Goal: Task Accomplishment & Management: Manage account settings

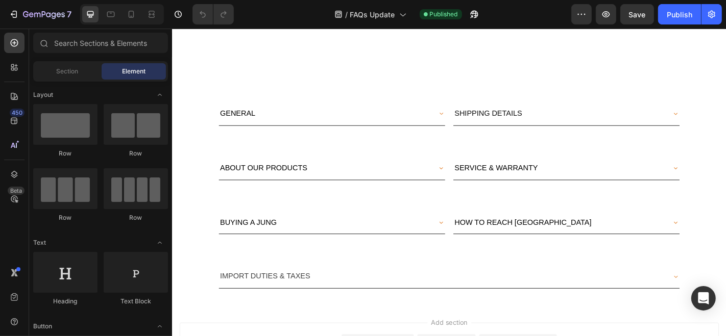
scroll to position [336, 0]
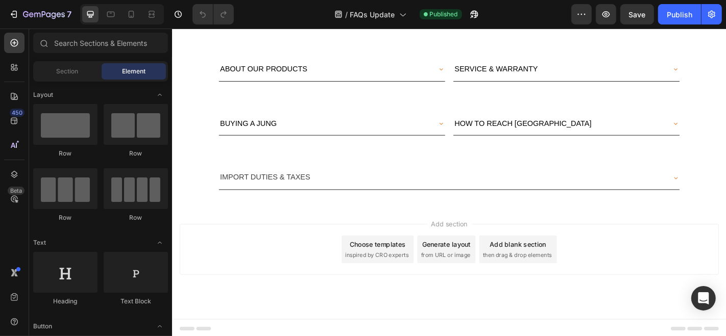
click at [290, 194] on span "IMPORT DUTIES & TAXES" at bounding box center [275, 192] width 100 height 9
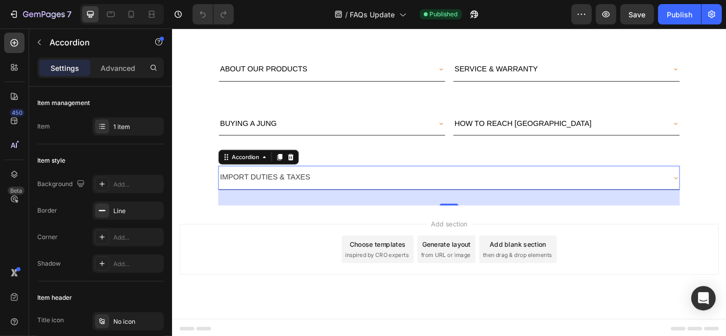
click at [328, 195] on div "IMPORT DUTIES & TAXES" at bounding box center [469, 193] width 493 height 18
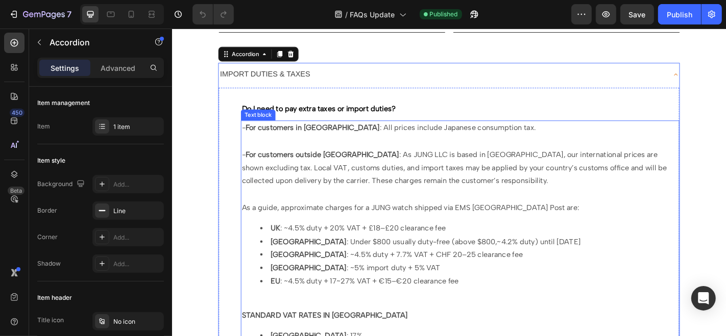
scroll to position [506, 0]
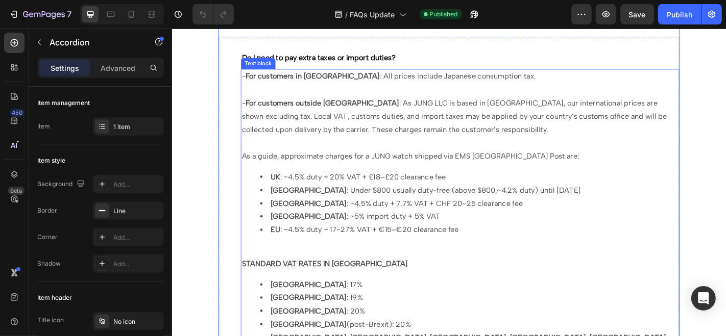
click at [538, 208] on span "USA : Under $800 usually duty-free (above $800,~4.2% duty) until August 29, 2025" at bounding box center [451, 207] width 343 height 10
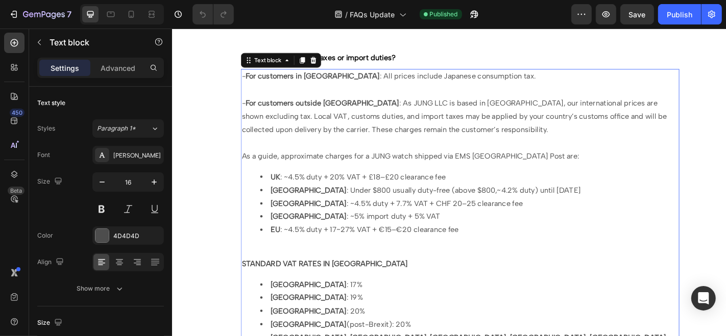
click at [303, 208] on span "USA : Under $800 usually duty-free (above $800,~4.2% duty) until August 29, 2025" at bounding box center [451, 207] width 343 height 10
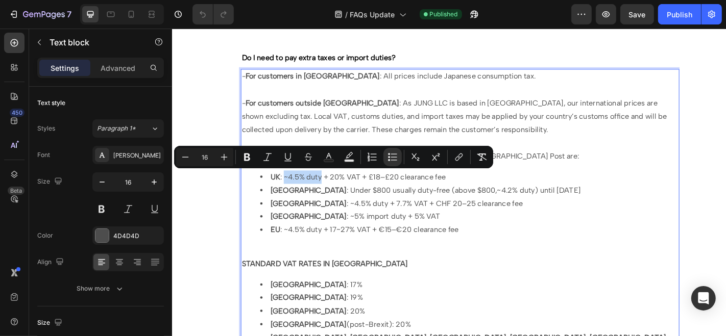
drag, startPoint x: 296, startPoint y: 192, endPoint x: 337, endPoint y: 194, distance: 41.4
click at [337, 194] on span "UK : ~4.5% duty + 20% VAT + £18–£20 clearance fee" at bounding box center [377, 192] width 194 height 10
click at [347, 200] on li "USA : Under $800 usually duty-free (above $800,~4.2% duty) until August 29, 2025" at bounding box center [500, 207] width 462 height 15
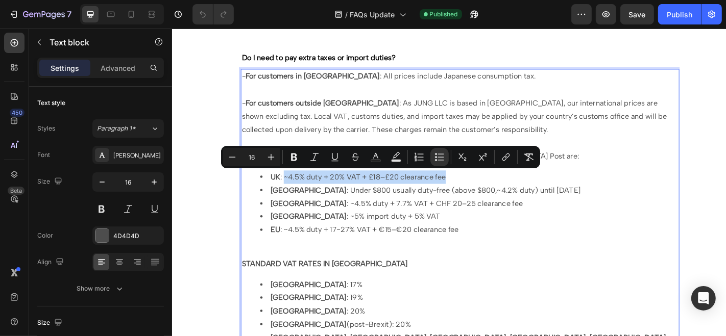
drag, startPoint x: 295, startPoint y: 191, endPoint x: 475, endPoint y: 196, distance: 179.8
click at [474, 196] on span "UK : ~4.5% duty + 20% VAT + £18–£20 clearance fee" at bounding box center [377, 192] width 194 height 10
copy span "~4.5% duty + 20% VAT + £18–£20 clearance fee"
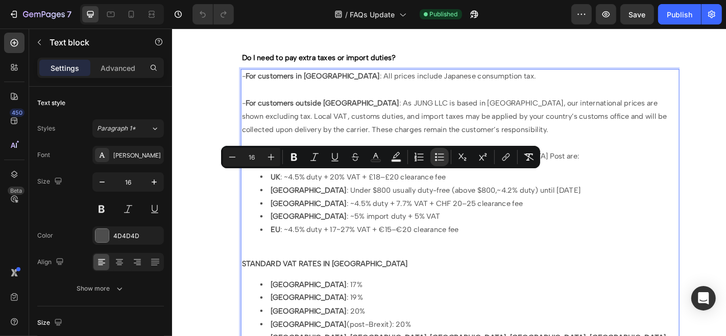
click at [301, 208] on span "USA : Under $800 usually duty-free (above $800,~4.2% duty) until August 29, 2025" at bounding box center [451, 207] width 343 height 10
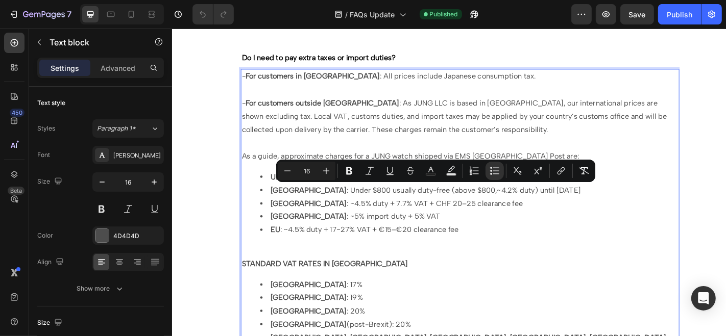
drag, startPoint x: 301, startPoint y: 208, endPoint x: 596, endPoint y: 208, distance: 295.1
click at [596, 208] on li "USA : Under $800 usually duty-free (above $800,~4.2% duty) until August 29, 2025" at bounding box center [500, 207] width 462 height 15
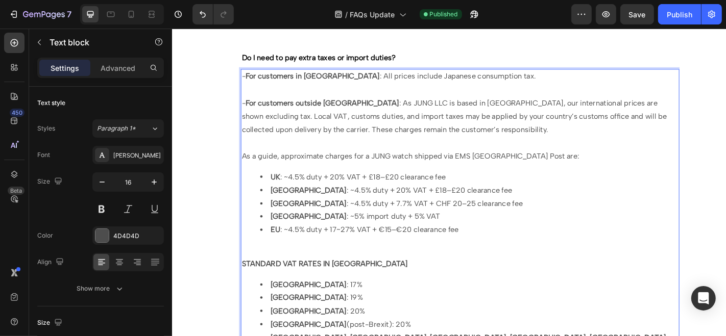
click at [317, 209] on span "USA : ~4.5% duty + 20% VAT + £18–£20 clearance fee" at bounding box center [413, 207] width 267 height 10
click at [362, 206] on span "USA : ~4.2% duty + 20% VAT + £18–£20 clearance fee" at bounding box center [413, 207] width 267 height 10
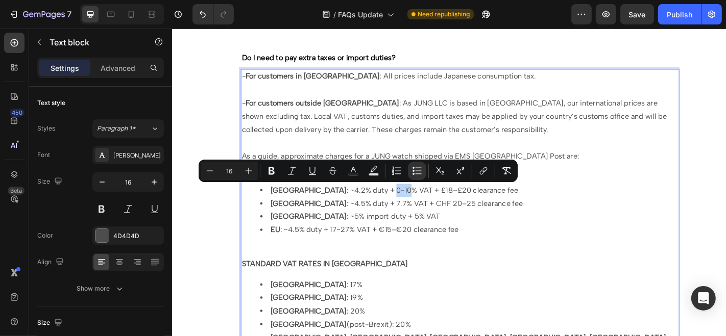
drag, startPoint x: 353, startPoint y: 206, endPoint x: 367, endPoint y: 207, distance: 14.3
click at [367, 207] on span "USA : ~4.2% duty + 0-10% VAT + £18–£20 clearance fee" at bounding box center [417, 207] width 274 height 10
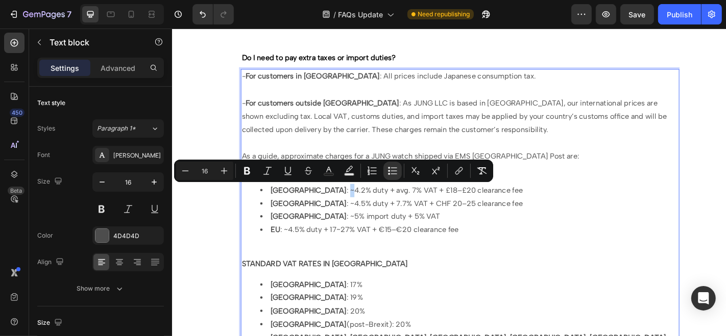
click at [304, 207] on span "USA : ~4.2% duty + avg. 7% VAT + £18–£20 clearance fee" at bounding box center [419, 207] width 279 height 10
copy span "~"
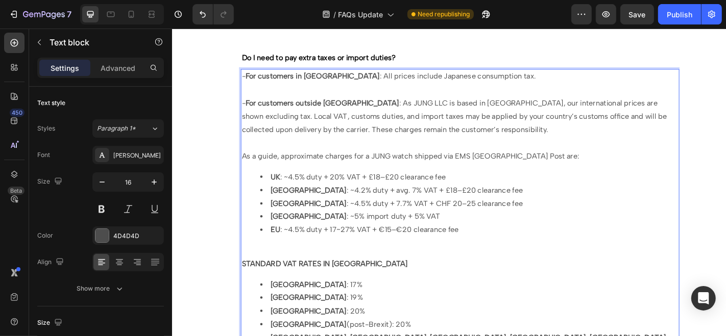
click at [369, 208] on span "USA : ~4.2% duty + avg. 7% VAT + £18–£20 clearance fee" at bounding box center [419, 207] width 279 height 10
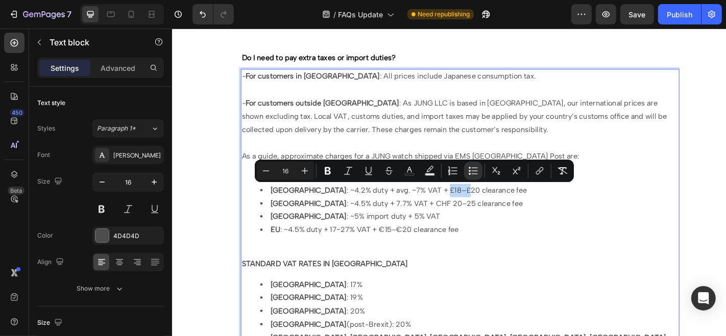
drag, startPoint x: 411, startPoint y: 209, endPoint x: 433, endPoint y: 209, distance: 21.4
click at [433, 209] on span "USA : ~4.2% duty + avg. ~7% VAT + £18–£20 clearance fee" at bounding box center [422, 207] width 284 height 10
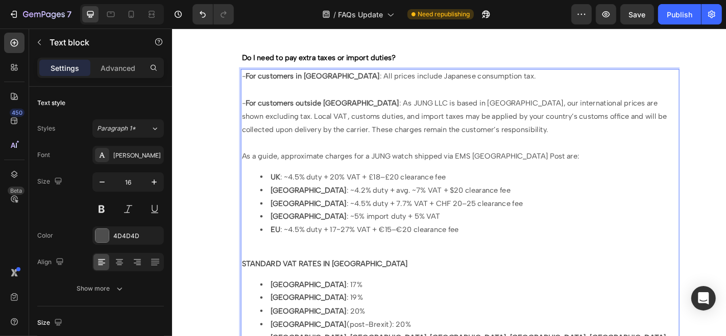
click at [426, 207] on span "USA : ~4.2% duty + avg. ~7% VAT + $20 clearance fee" at bounding box center [412, 207] width 265 height 10
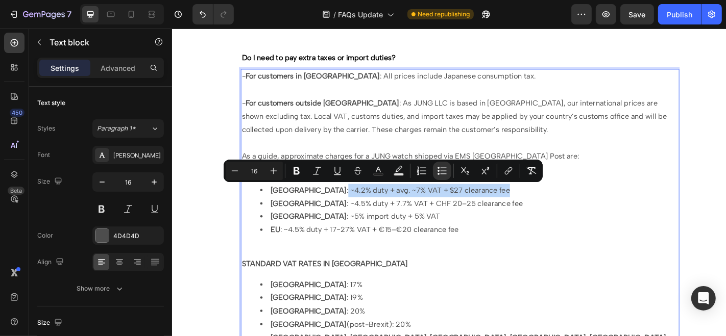
drag, startPoint x: 298, startPoint y: 205, endPoint x: 477, endPoint y: 204, distance: 179.7
click at [477, 204] on span "USA : ~4.2% duty + avg. ~7% VAT + $27 clearance fee" at bounding box center [412, 207] width 265 height 10
copy span "~4.2% duty + avg. ~7% VAT + $27 clearance fee"
click at [494, 208] on li "USA : ~4.2% duty + avg. ~7% VAT + $27 clearance fee" at bounding box center [500, 207] width 462 height 15
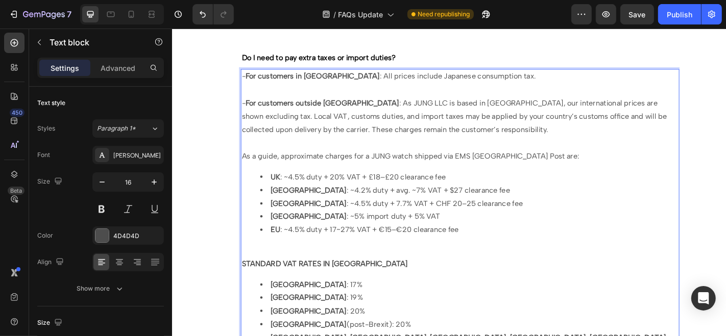
click at [547, 170] on span "As a guide, approximate charges for a JUNG watch shipped via EMS Japan Post are:" at bounding box center [435, 169] width 373 height 10
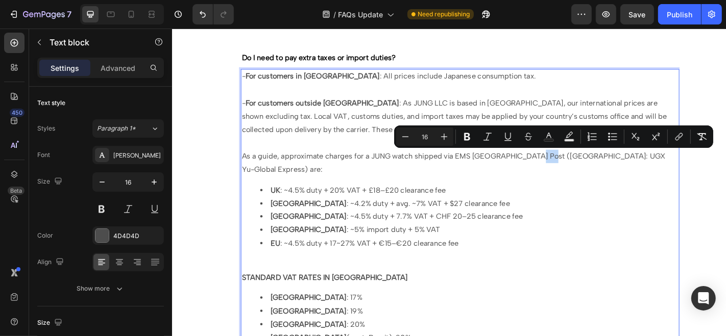
drag, startPoint x: 588, startPoint y: 168, endPoint x: 569, endPoint y: 170, distance: 18.5
click at [569, 170] on span "As a guide, approximate charges for a JUNG watch shipped via EMS Japan Post (US…" at bounding box center [483, 176] width 468 height 25
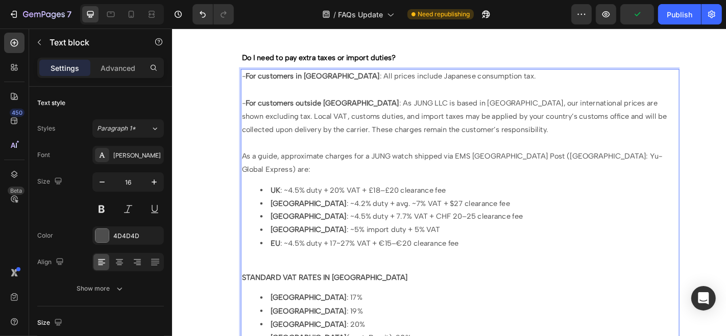
click at [555, 170] on span "As a guide, approximate charges for a JUNG watch shipped via EMS Japan Post (US…" at bounding box center [481, 176] width 465 height 25
click at [550, 171] on span "As a guide, approximate charges for a JUNG watch shipped via EMS Japan Post (US…" at bounding box center [481, 176] width 465 height 25
click at [553, 171] on span "As a guide, approximate charges for a JUNG watch shipped via EMS Japan Post (US…" at bounding box center [481, 176] width 465 height 25
click at [574, 170] on span "As a guide, approximate charges for a JUNG watch shipped via EMS Japan Post (fo…" at bounding box center [487, 176] width 477 height 25
click at [518, 215] on li "USA : ~4.2% duty + avg. ~7% VAT + $27 clearance fee" at bounding box center [500, 222] width 462 height 15
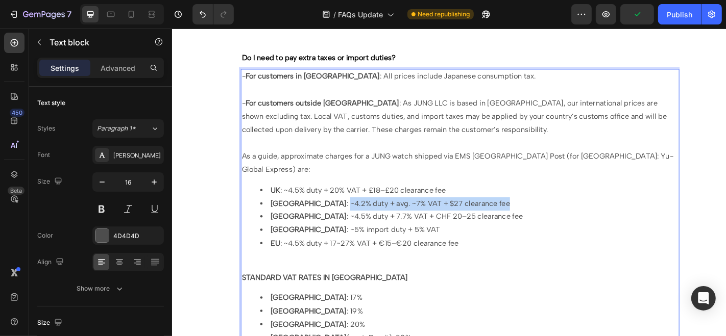
drag, startPoint x: 299, startPoint y: 208, endPoint x: 483, endPoint y: 213, distance: 184.3
click at [483, 215] on li "USA : ~4.2% duty + avg. ~7% VAT + $27 clearance fee" at bounding box center [500, 222] width 462 height 15
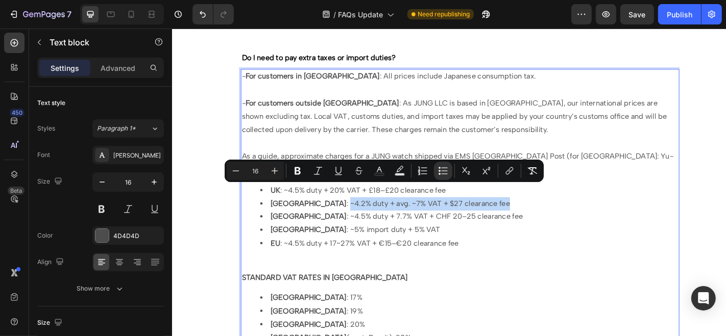
copy span "~4.2% duty + avg. ~7% VAT + $27 clearance fee"
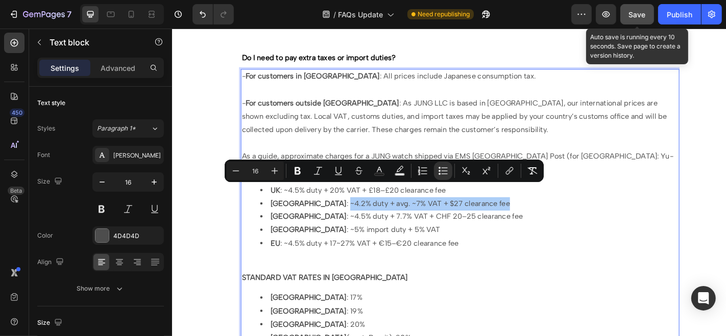
click at [629, 13] on span "Save" at bounding box center [637, 14] width 17 height 9
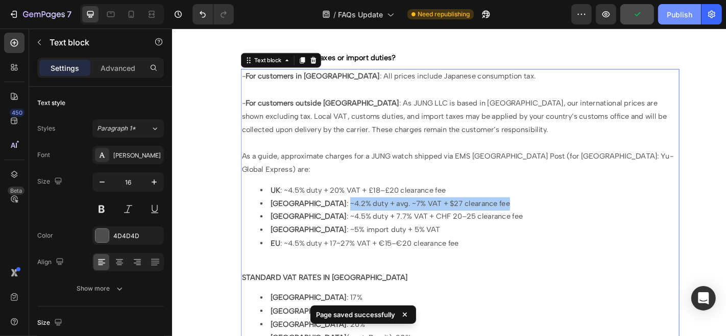
click at [663, 15] on button "Publish" at bounding box center [679, 14] width 43 height 20
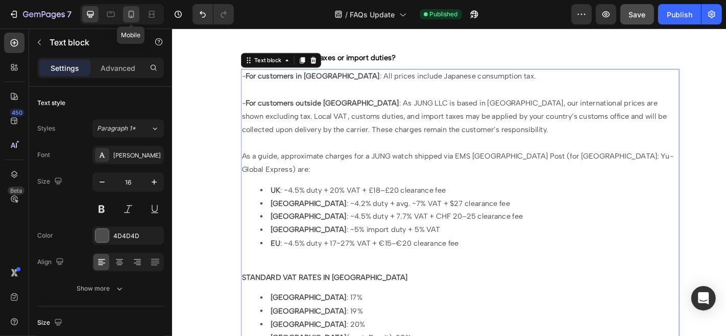
click at [131, 12] on icon at bounding box center [131, 14] width 10 height 10
type input "14"
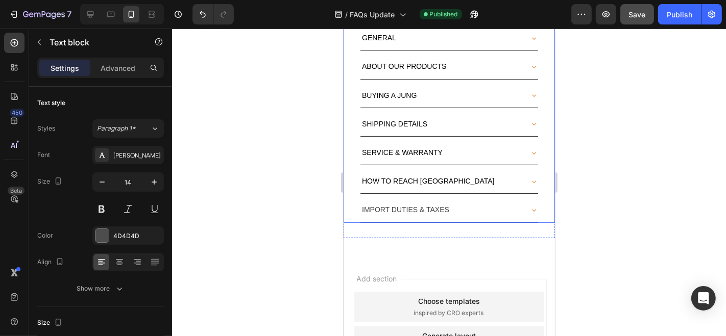
scroll to position [353, 0]
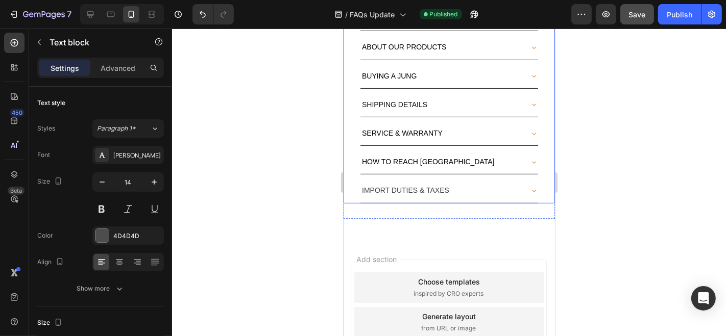
click at [400, 186] on span "IMPORT DUTIES & TAXES" at bounding box center [404, 190] width 87 height 8
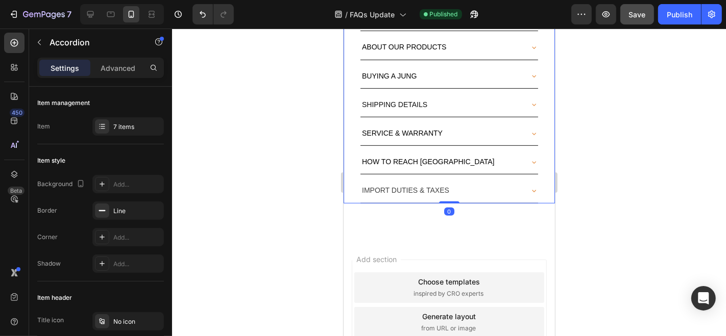
click at [473, 184] on div "IMPORT DUTIES & TAXES" at bounding box center [440, 190] width 161 height 16
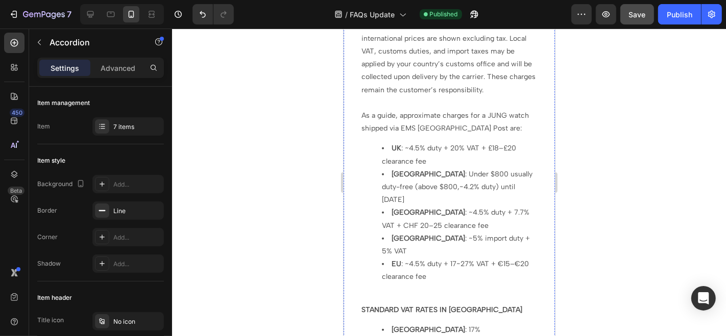
scroll to position [637, 0]
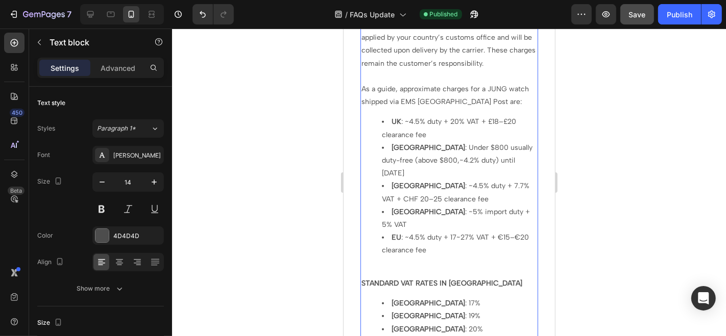
click at [409, 143] on span "USA : Under $800 usually duty-free (above $800,~4.2% duty) until August 29, 2025" at bounding box center [456, 160] width 151 height 34
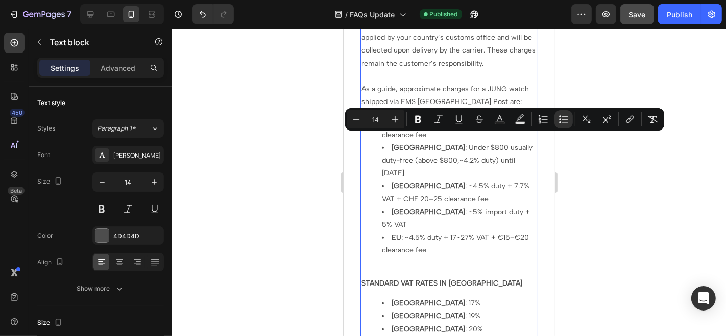
drag, startPoint x: 408, startPoint y: 138, endPoint x: 411, endPoint y: 161, distance: 23.6
click at [411, 161] on li "USA : Under $800 usually duty-free (above $800,~4.2% duty) until August 29, 2025" at bounding box center [458, 160] width 155 height 39
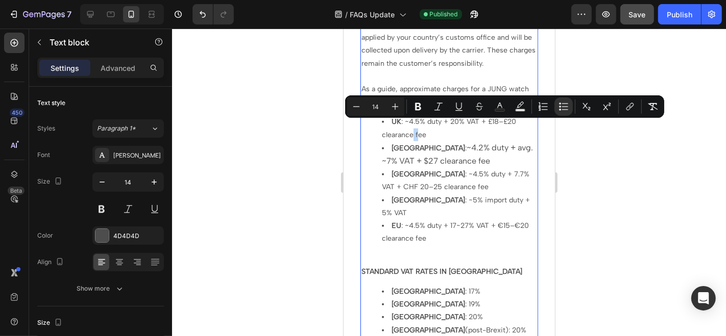
drag, startPoint x: 411, startPoint y: 121, endPoint x: 418, endPoint y: 123, distance: 7.4
click at [418, 123] on li "UK : ~4.5% duty + 20% VAT + £18–£20 clearance fee" at bounding box center [458, 128] width 155 height 26
click at [408, 142] on span "~4.2% duty + avg. ~7% VAT + $27 clearance fee" at bounding box center [456, 153] width 151 height 23
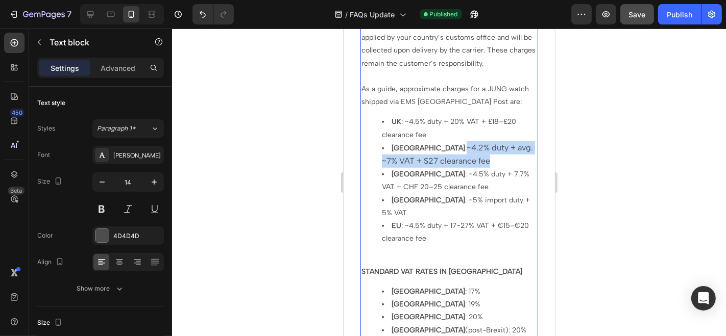
drag, startPoint x: 408, startPoint y: 140, endPoint x: 450, endPoint y: 155, distance: 44.1
click at [450, 155] on li "USA : ~4.2% duty + avg. ~7% VAT + $27 clearance fee" at bounding box center [458, 154] width 155 height 27
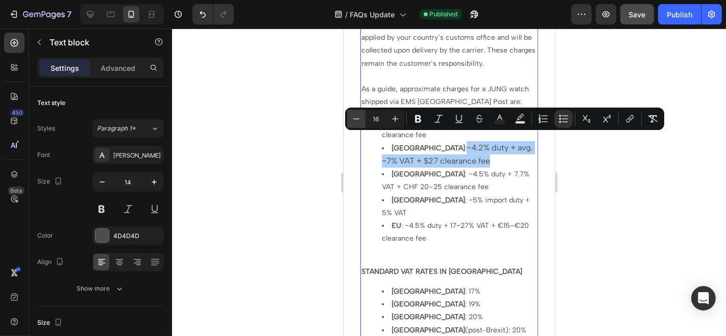
click at [358, 118] on icon "Editor contextual toolbar" at bounding box center [356, 119] width 10 height 10
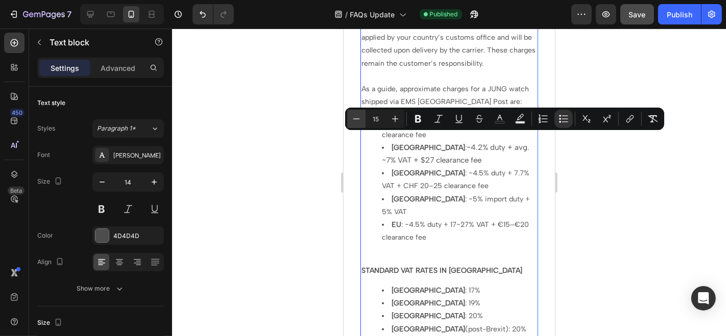
click at [358, 118] on icon "Editor contextual toolbar" at bounding box center [356, 119] width 10 height 10
type input "14"
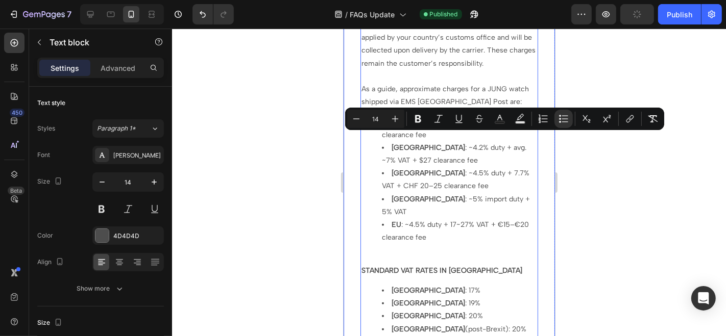
click at [309, 128] on div at bounding box center [449, 183] width 554 height 308
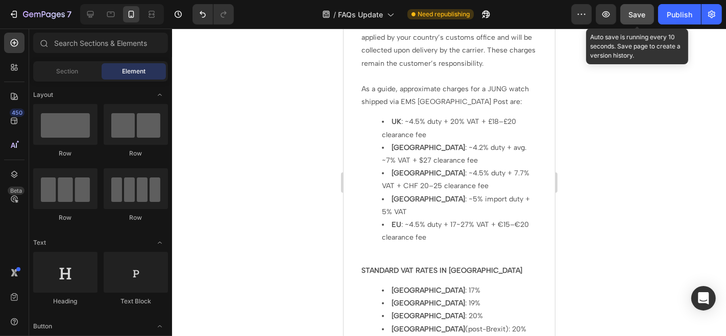
click at [650, 17] on button "Save" at bounding box center [637, 14] width 34 height 20
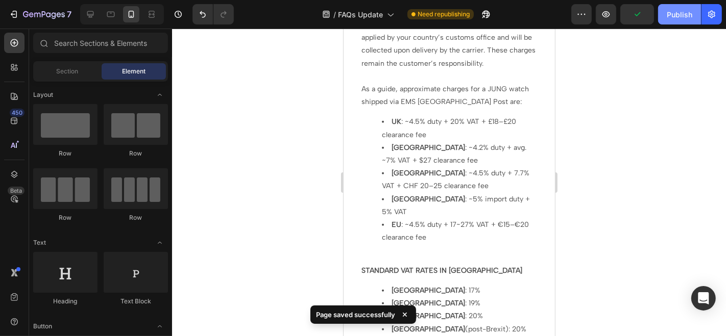
click at [666, 15] on button "Publish" at bounding box center [679, 14] width 43 height 20
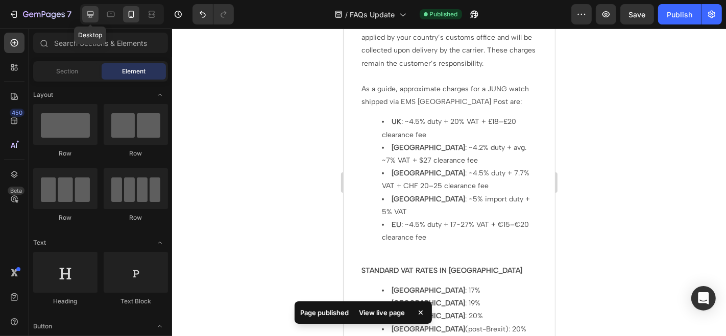
click at [90, 17] on icon at bounding box center [90, 14] width 7 height 7
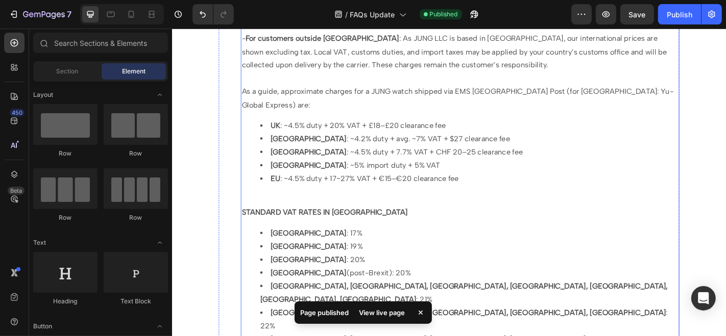
scroll to position [410, 0]
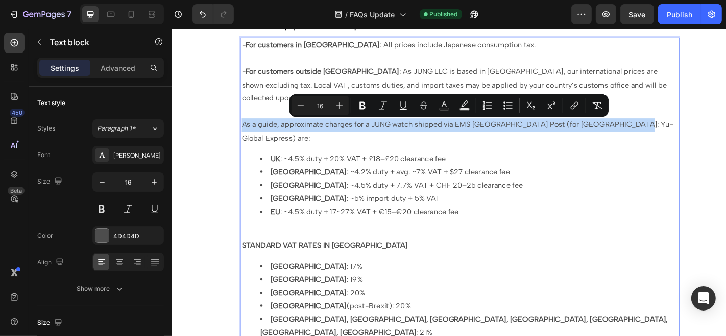
drag, startPoint x: 675, startPoint y: 135, endPoint x: 249, endPoint y: 133, distance: 426.2
click at [249, 133] on p "As a guide, approximate charges for a JUNG watch shipped via EMS [GEOGRAPHIC_DA…" at bounding box center [490, 143] width 483 height 30
copy span "As a guide, approximate charges for a JUNG watch shipped via EMS [GEOGRAPHIC_DA…"
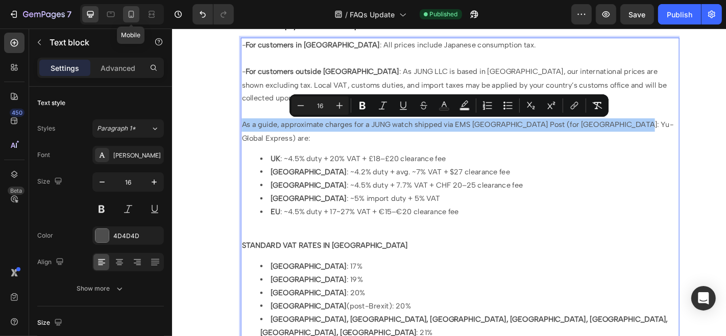
click at [133, 15] on icon at bounding box center [132, 14] width 6 height 7
type input "14"
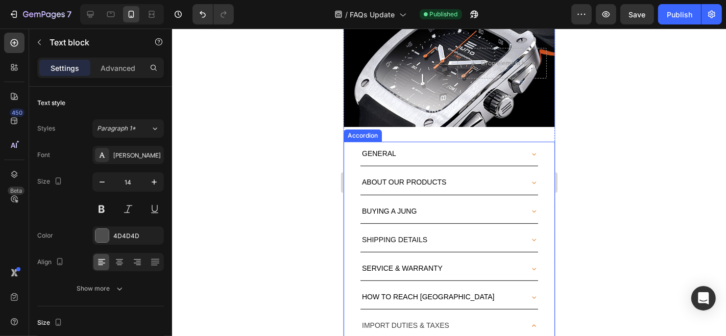
scroll to position [331, 0]
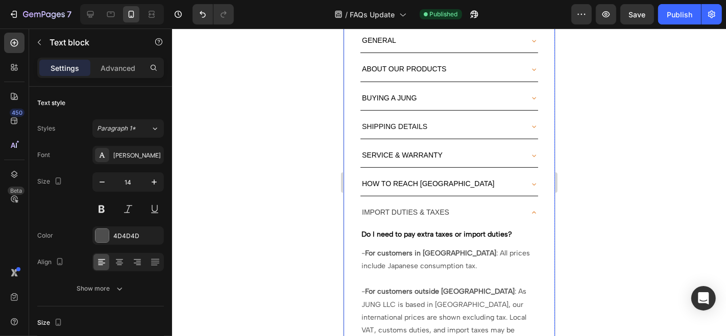
click at [435, 208] on span "IMPORT DUTIES & TAXES" at bounding box center [404, 212] width 87 height 8
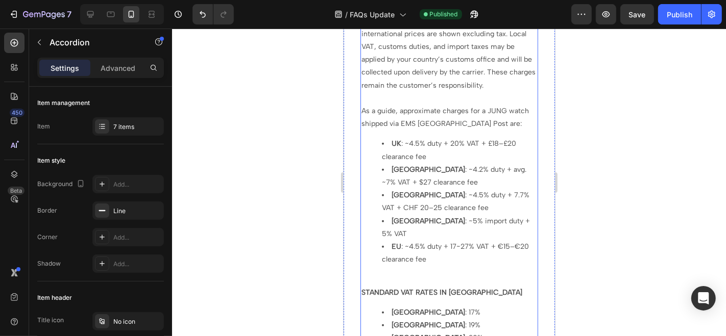
scroll to position [558, 0]
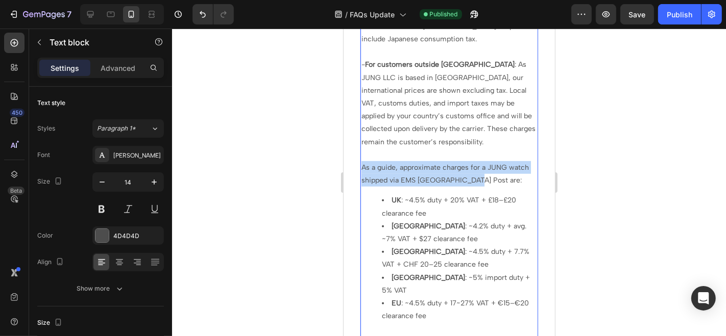
drag, startPoint x: 468, startPoint y: 172, endPoint x: 361, endPoint y: 161, distance: 107.2
click at [361, 161] on p "As a guide, approximate charges for a JUNG watch shipped via EMS Japan Post are:" at bounding box center [449, 174] width 176 height 26
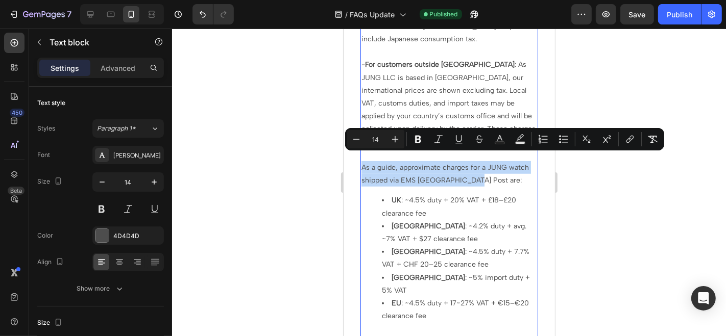
type input "16"
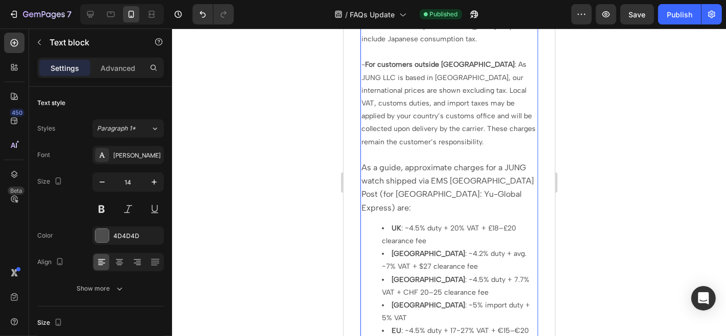
click at [451, 186] on p "As a guide, approximate charges for a JUNG watch shipped via EMS [GEOGRAPHIC_DA…" at bounding box center [449, 188] width 176 height 54
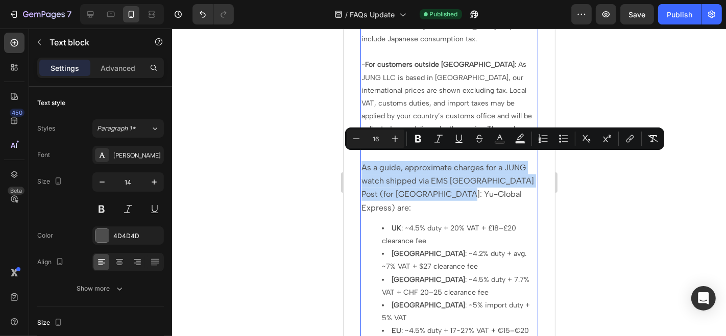
drag, startPoint x: 451, startPoint y: 186, endPoint x: 362, endPoint y: 162, distance: 92.5
click at [362, 162] on p "As a guide, approximate charges for a JUNG watch shipped via EMS [GEOGRAPHIC_DA…" at bounding box center [449, 188] width 176 height 54
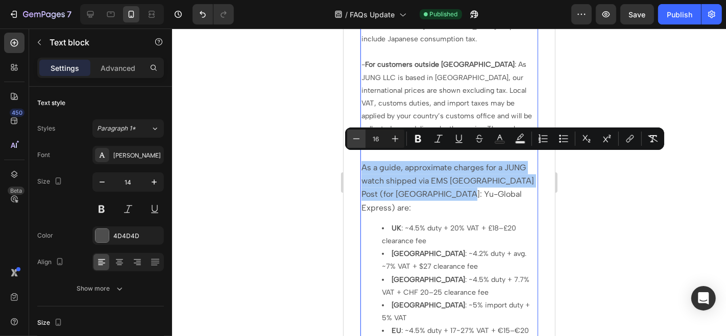
click at [354, 141] on icon "Editor contextual toolbar" at bounding box center [356, 139] width 10 height 10
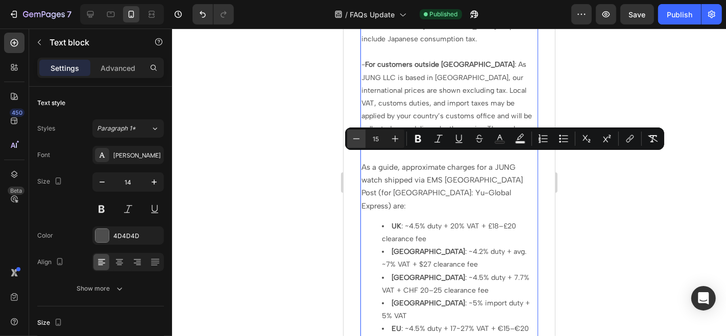
click at [354, 141] on icon "Editor contextual toolbar" at bounding box center [356, 139] width 10 height 10
type input "14"
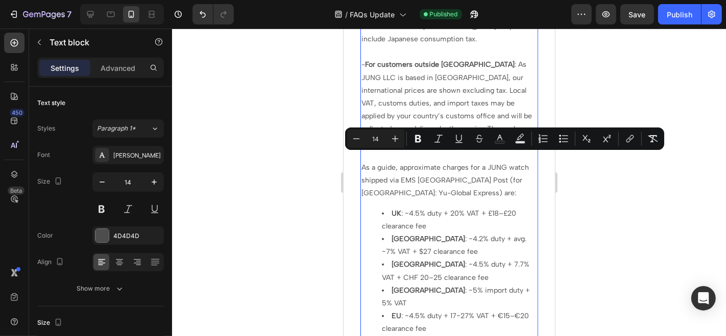
click at [313, 157] on div at bounding box center [449, 183] width 554 height 308
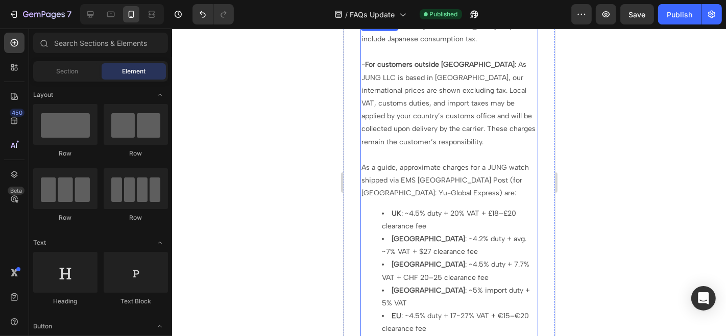
click at [445, 115] on p "- For customers outside Japan : As JUNG LLC is based in Japan, our internationa…" at bounding box center [449, 103] width 176 height 90
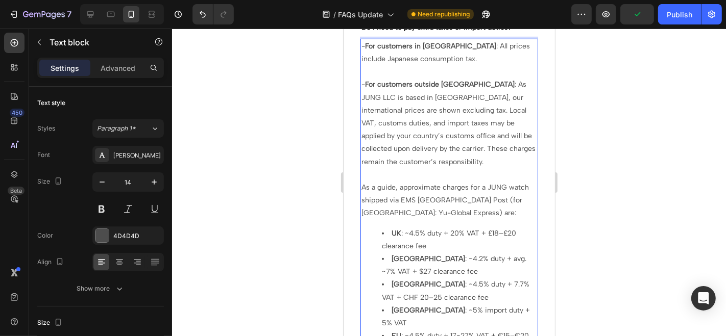
scroll to position [564, 0]
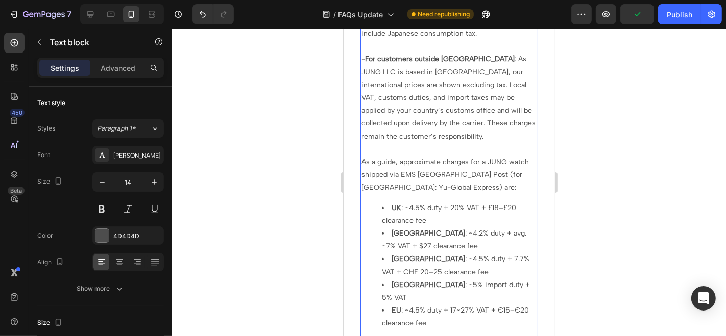
click at [413, 167] on span "As a guide, approximate charges for a JUNG watch shipped via EMS [GEOGRAPHIC_DA…" at bounding box center [444, 174] width 167 height 34
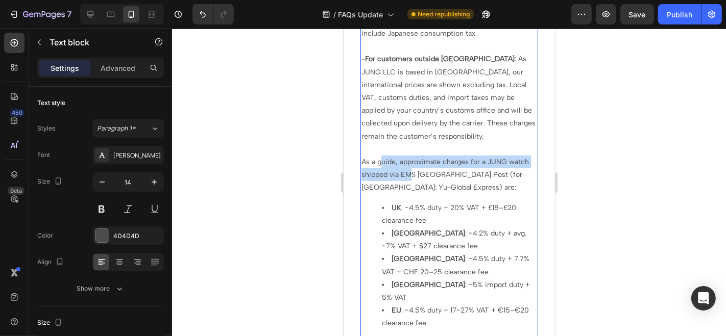
drag, startPoint x: 413, startPoint y: 167, endPoint x: 383, endPoint y: 158, distance: 31.5
click at [383, 158] on p "As a guide, approximate charges for a JUNG watch shipped via EMS [GEOGRAPHIC_DA…" at bounding box center [449, 174] width 176 height 39
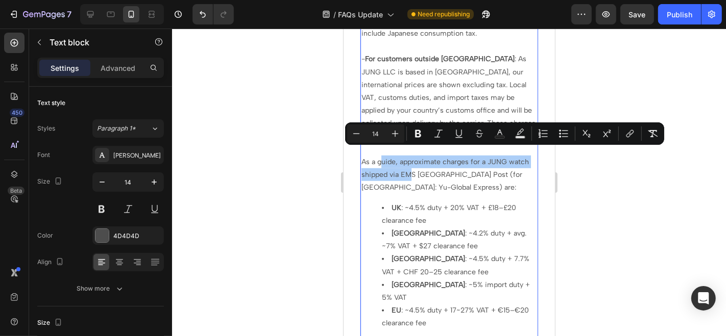
click at [594, 167] on div at bounding box center [449, 183] width 554 height 308
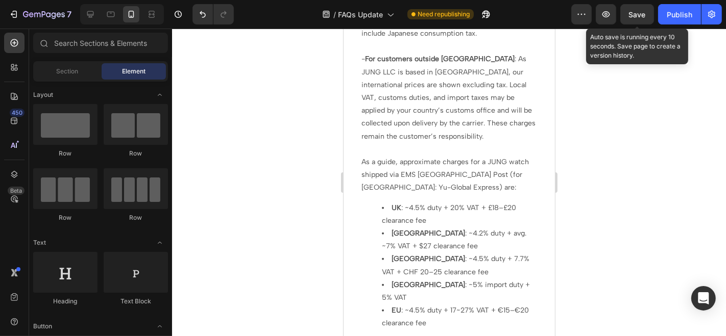
click at [645, 14] on span "Save" at bounding box center [637, 14] width 17 height 9
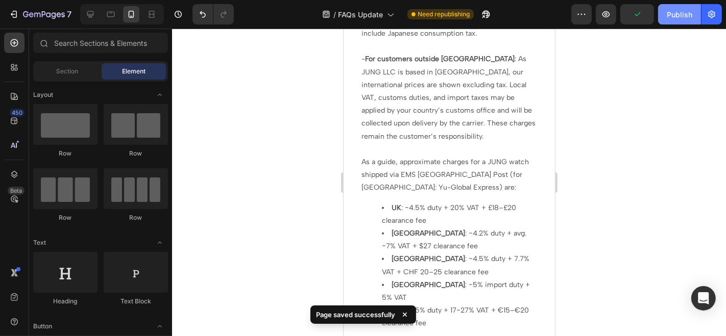
click at [671, 14] on div "Publish" at bounding box center [680, 14] width 26 height 11
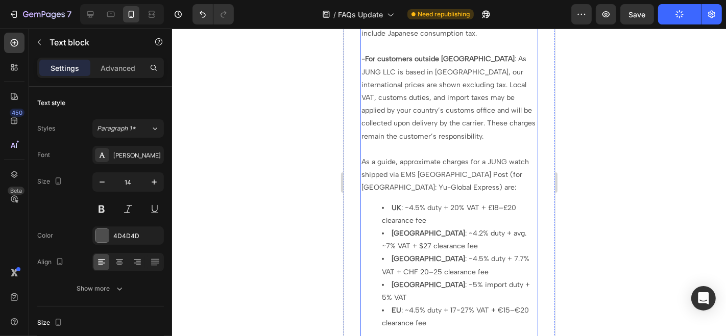
click at [363, 157] on span "As a guide, approximate charges for a JUNG watch shipped via EMS [GEOGRAPHIC_DA…" at bounding box center [444, 174] width 167 height 34
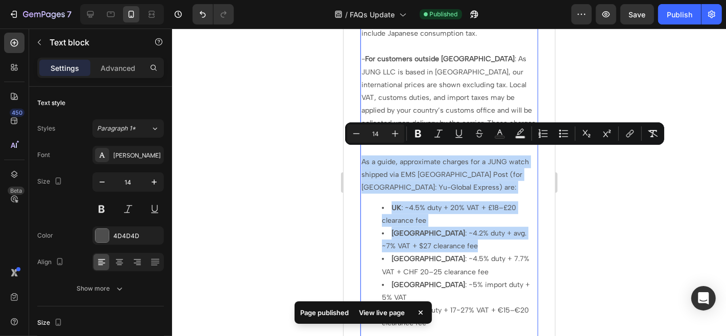
drag, startPoint x: 362, startPoint y: 153, endPoint x: 445, endPoint y: 238, distance: 118.8
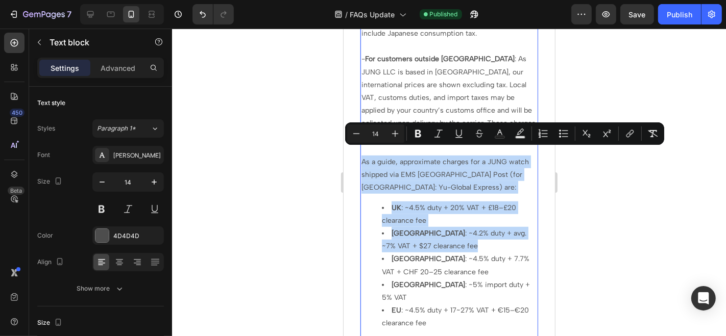
copy div "As a guide, approximate charges for a JUNG watch shipped via EMS Japan Post (fo…"
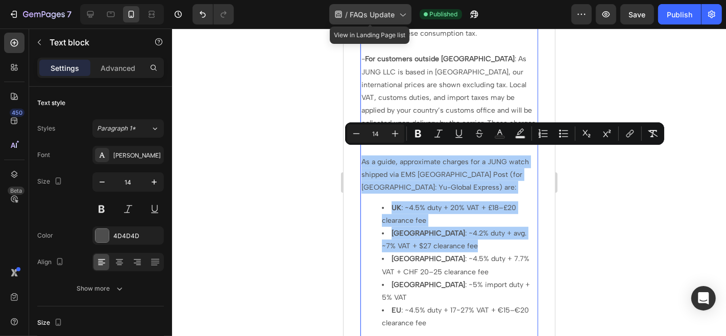
click at [391, 13] on span "FAQs Update" at bounding box center [372, 14] width 45 height 11
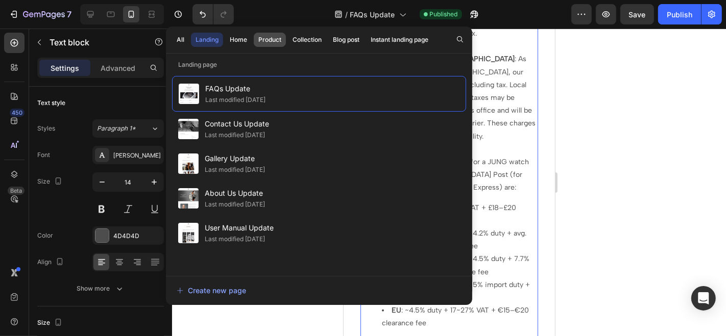
click at [268, 38] on div "Product" at bounding box center [269, 39] width 23 height 9
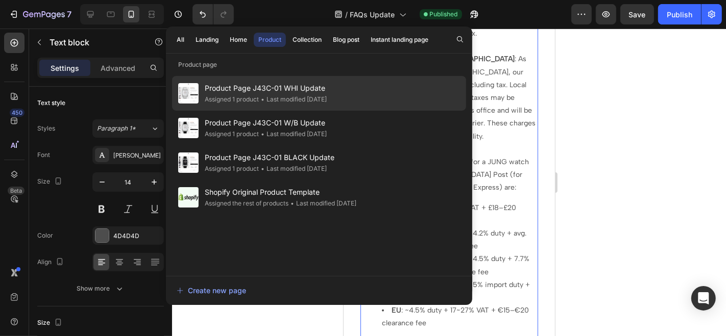
click at [270, 85] on span "Product Page J43C-01 WHI Update" at bounding box center [266, 88] width 122 height 12
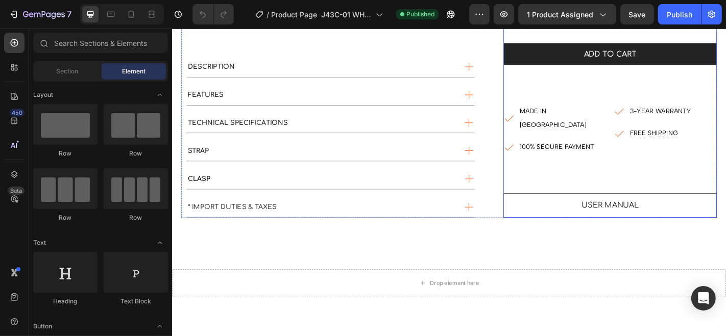
scroll to position [340, 0]
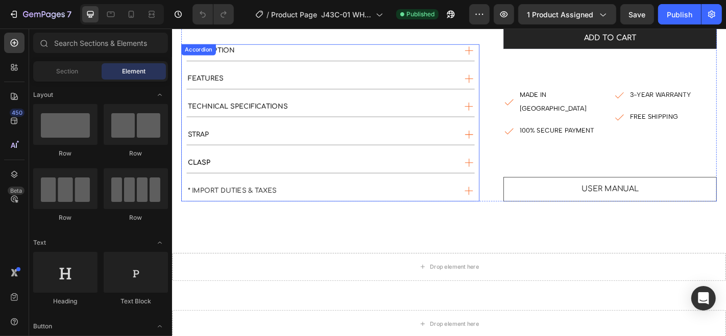
click at [358, 201] on div "* IMPORT DUTIES & TAXES" at bounding box center [336, 208] width 298 height 14
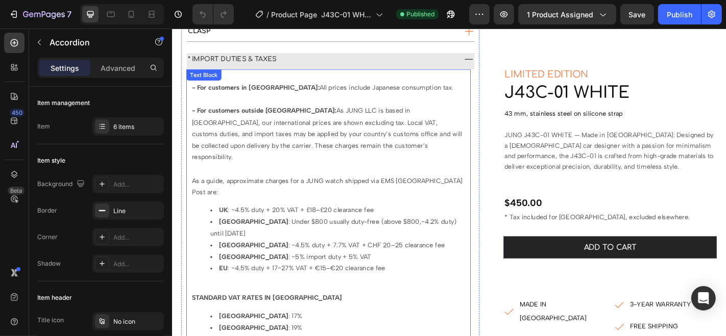
scroll to position [510, 0]
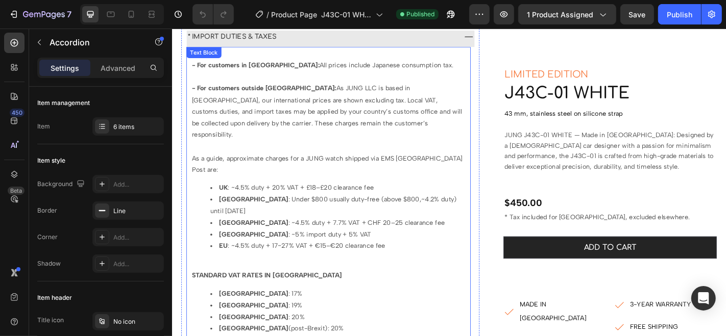
click at [194, 167] on span "As a guide, approximate charges for a JUNG watch shipped via EMS Japan Post are:" at bounding box center [342, 177] width 299 height 21
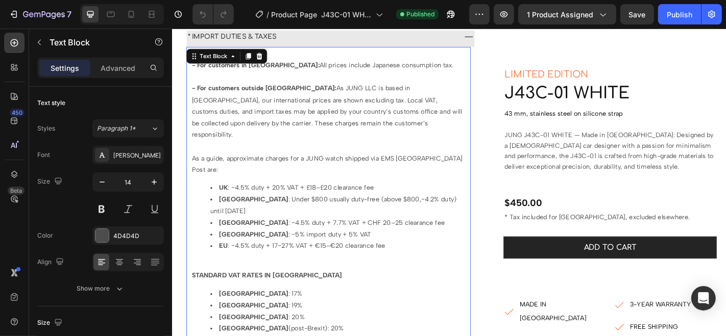
click at [194, 167] on span "As a guide, approximate charges for a JUNG watch shipped via EMS Japan Post are:" at bounding box center [342, 177] width 299 height 21
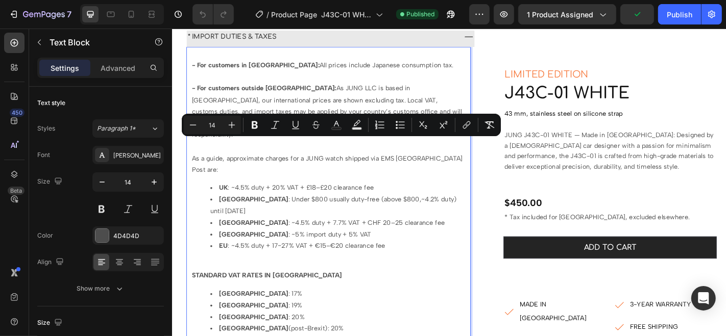
drag, startPoint x: 194, startPoint y: 157, endPoint x: 250, endPoint y: 198, distance: 69.3
click at [250, 198] on div "- For customers in Japan: All prices include Japanese consumption tax. - For cu…" at bounding box center [344, 301] width 304 height 507
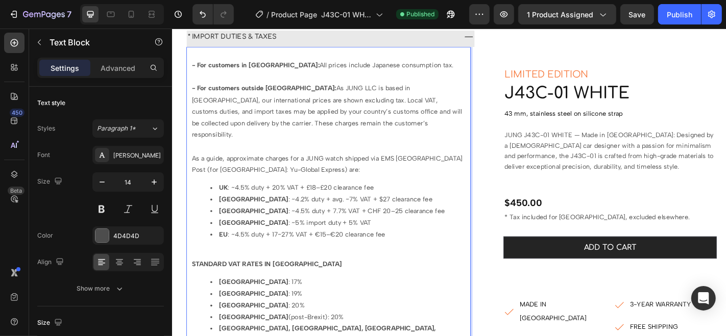
click at [398, 211] on li "USA : ~4.2% duty + avg. ~7% VAT + $27 clearance fee" at bounding box center [355, 217] width 282 height 13
drag, startPoint x: 399, startPoint y: 202, endPoint x: 353, endPoint y: 199, distance: 46.0
click at [353, 211] on li "USA : ~4.2% duty + avg. ~7% VAT + $27 clearance fee" at bounding box center [355, 217] width 282 height 13
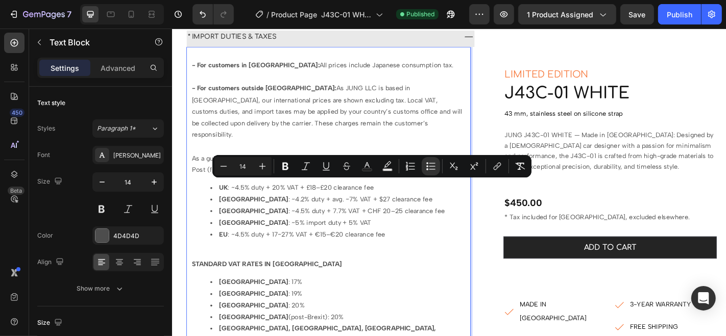
click at [388, 167] on span "As a guide, approximate charges for a JUNG watch shipped via EMS [GEOGRAPHIC_DA…" at bounding box center [342, 177] width 299 height 21
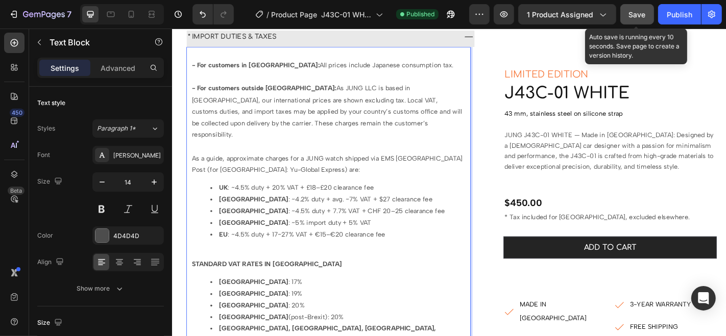
click at [645, 21] on button "Save" at bounding box center [637, 14] width 34 height 20
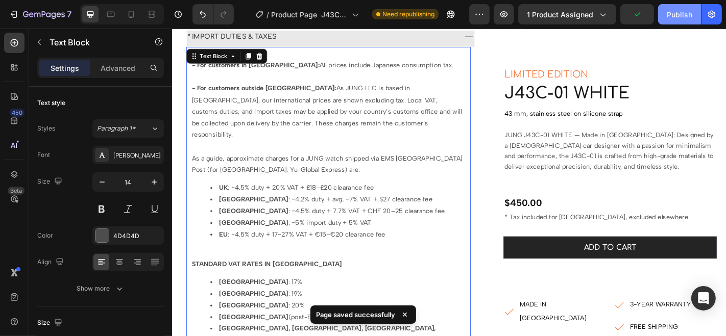
click at [669, 16] on div "Publish" at bounding box center [680, 14] width 26 height 11
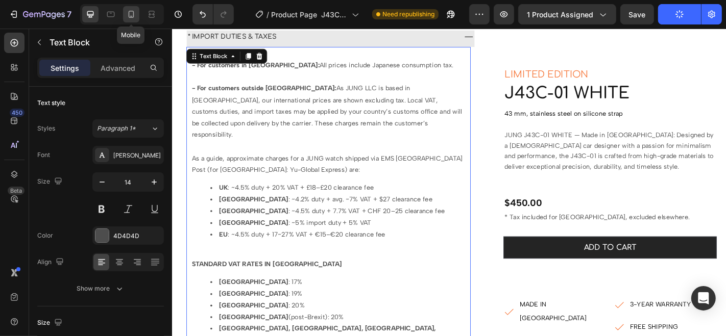
click at [133, 14] on icon at bounding box center [132, 14] width 6 height 7
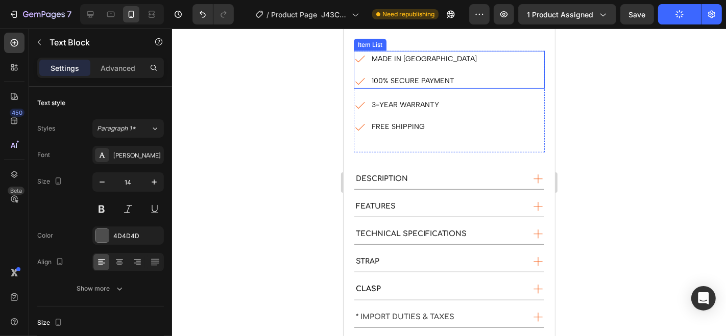
scroll to position [572, 0]
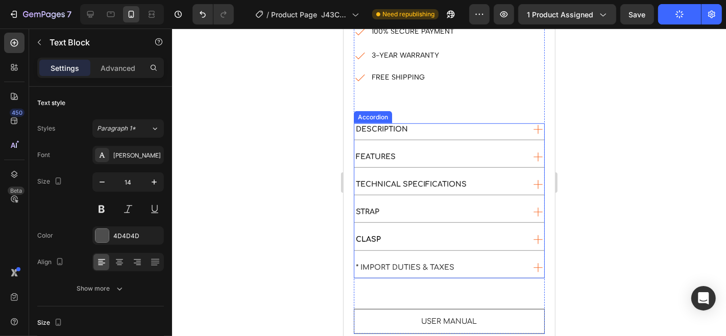
click at [395, 263] on strong "* IMPORT DUTIES & TAXES" at bounding box center [404, 267] width 99 height 8
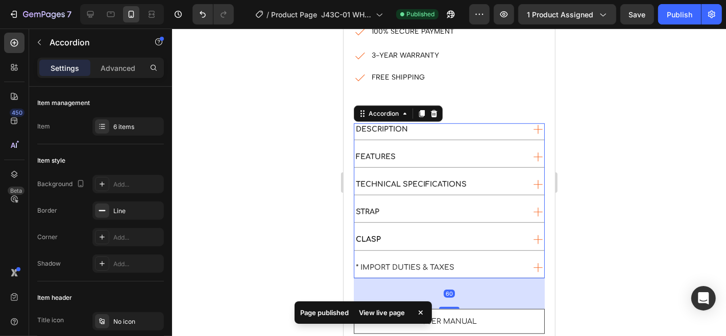
click at [461, 261] on div "* IMPORT DUTIES & TAXES" at bounding box center [438, 267] width 169 height 12
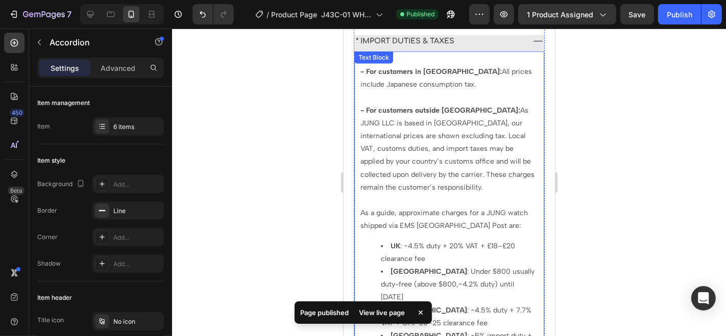
scroll to position [855, 0]
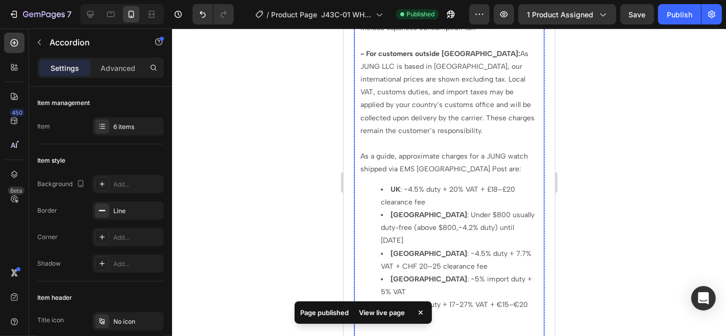
click at [360, 152] on span "As a guide, approximate charges for a JUNG watch shipped via EMS Japan Post are:" at bounding box center [443, 162] width 167 height 21
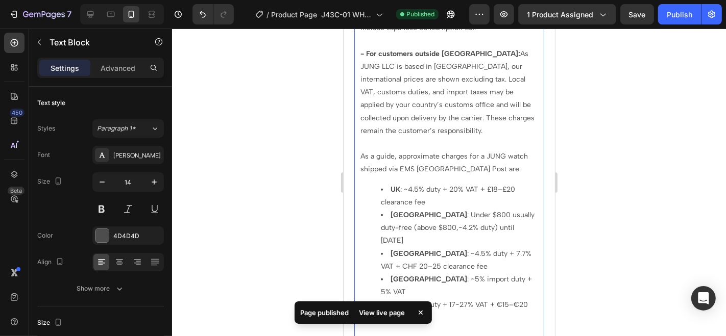
click at [360, 152] on span "As a guide, approximate charges for a JUNG watch shipped via EMS Japan Post are:" at bounding box center [443, 162] width 167 height 21
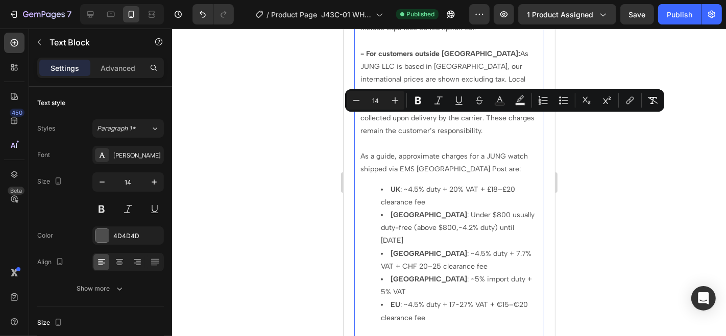
drag, startPoint x: 360, startPoint y: 119, endPoint x: 420, endPoint y: 199, distance: 99.5
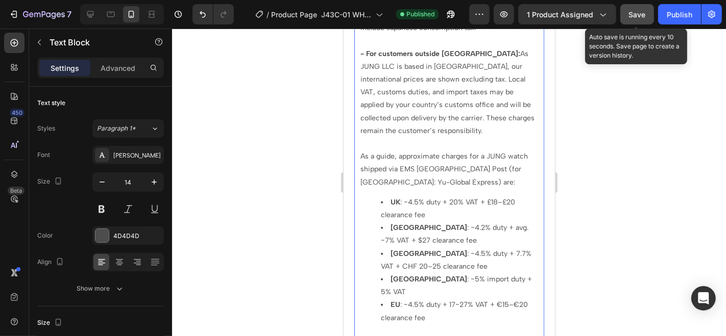
click at [640, 18] on span "Save" at bounding box center [637, 14] width 17 height 9
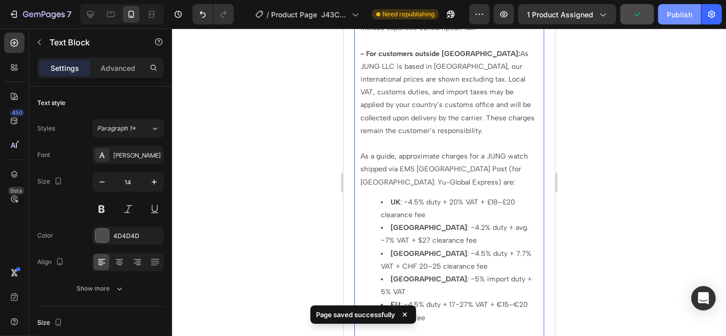
click at [667, 19] on button "Publish" at bounding box center [679, 14] width 43 height 20
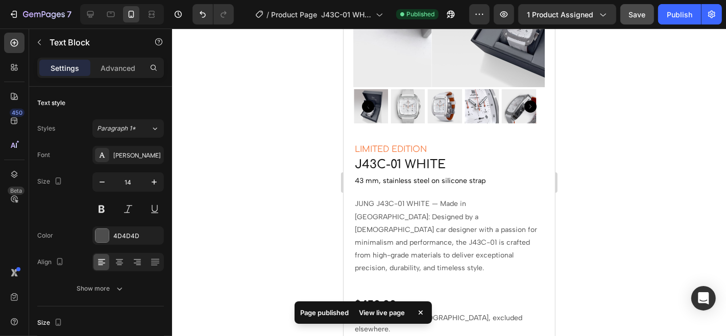
scroll to position [4, 0]
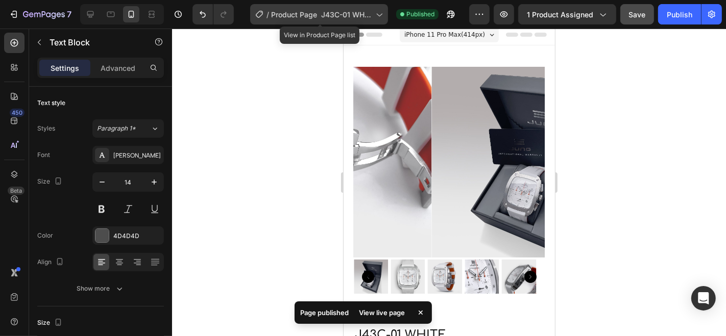
click at [381, 15] on icon at bounding box center [379, 14] width 10 height 10
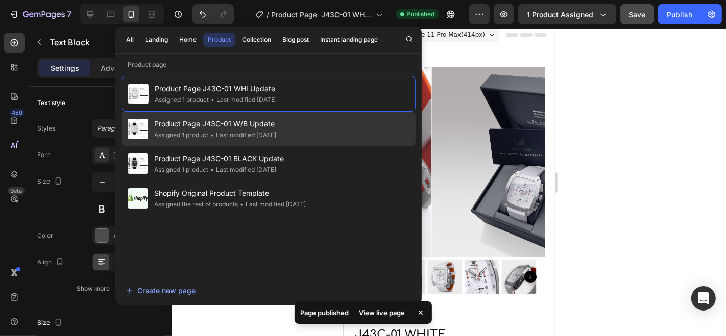
click at [220, 121] on span "Product Page J43C-01 W/B Update" at bounding box center [215, 124] width 122 height 12
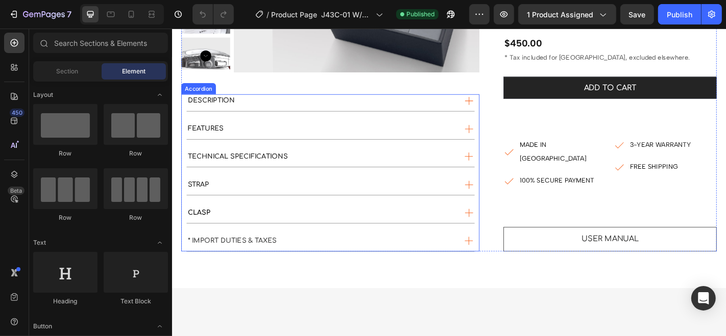
scroll to position [340, 0]
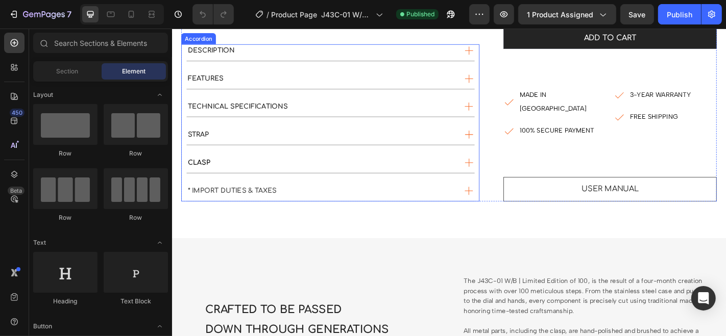
click at [453, 201] on div "* IMPORT DUTIES & TAXES" at bounding box center [336, 208] width 298 height 14
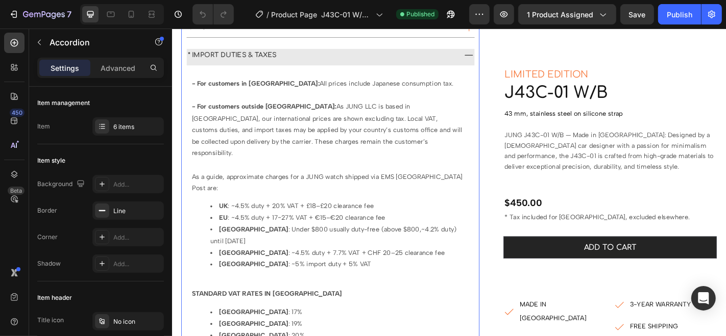
scroll to position [510, 0]
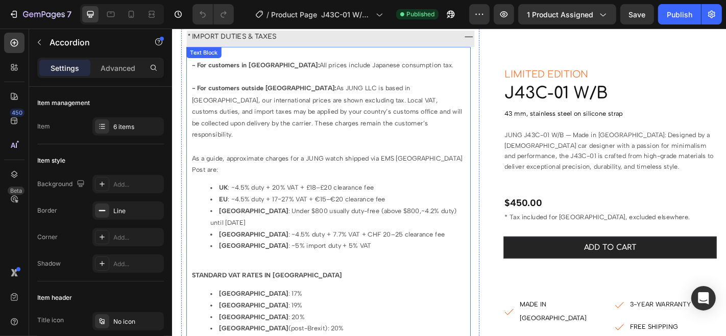
click at [194, 165] on p "As a guide, approximate charges for a JUNG watch shipped via EMS Japan Post are:" at bounding box center [344, 178] width 302 height 26
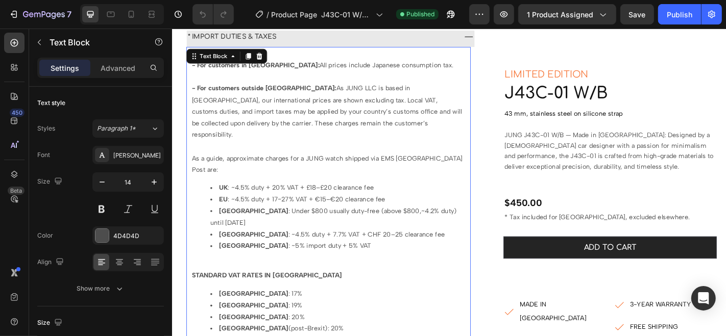
click at [194, 165] on p "As a guide, approximate charges for a JUNG watch shipped via EMS Japan Post are:" at bounding box center [344, 178] width 302 height 26
drag, startPoint x: 194, startPoint y: 157, endPoint x: 241, endPoint y: 210, distance: 71.3
click at [241, 210] on div "- For customers in Japan: All prices include Japanese consumption tax. - For cu…" at bounding box center [344, 301] width 304 height 507
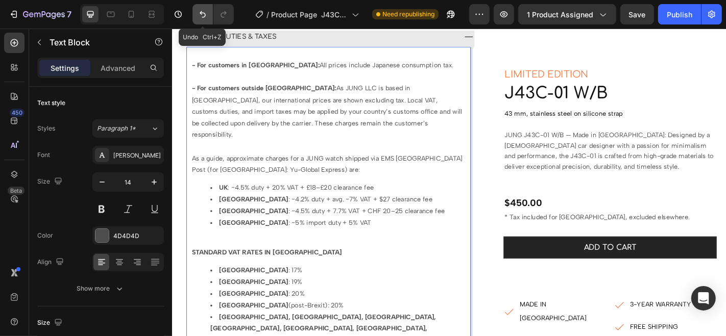
click at [205, 18] on icon "Undo/Redo" at bounding box center [203, 14] width 10 height 10
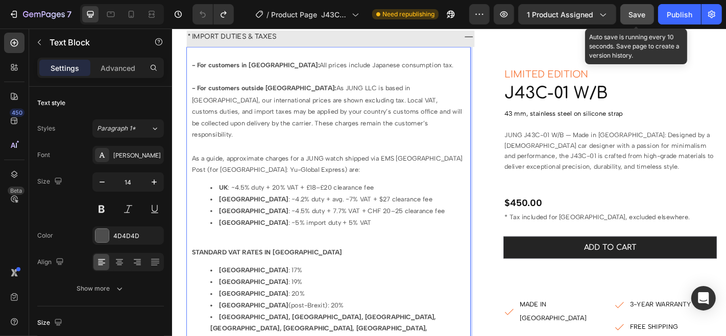
click at [636, 13] on span "Save" at bounding box center [637, 14] width 17 height 9
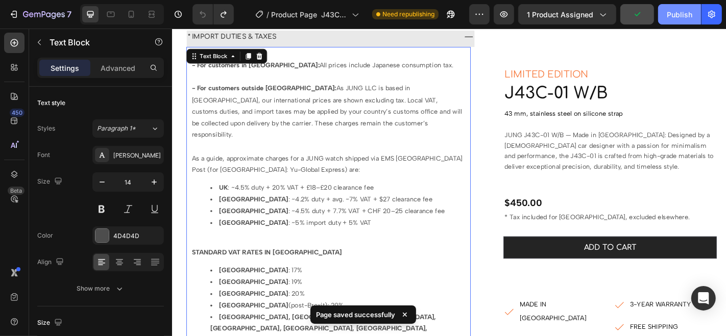
click at [665, 14] on button "Publish" at bounding box center [679, 14] width 43 height 20
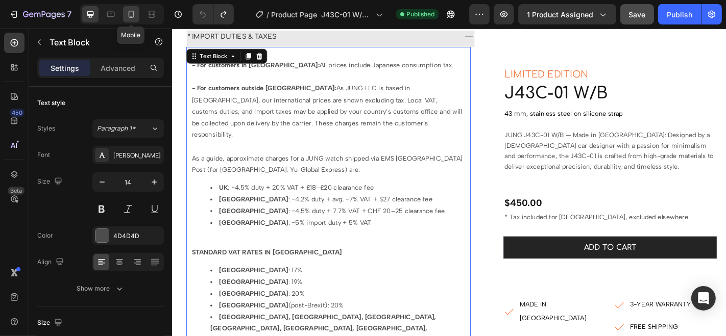
click at [130, 17] on icon at bounding box center [132, 14] width 6 height 7
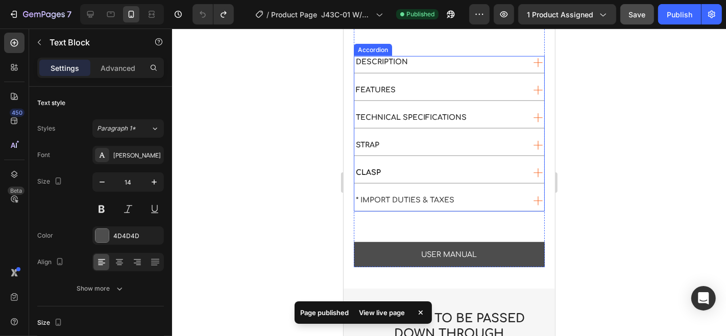
scroll to position [650, 0]
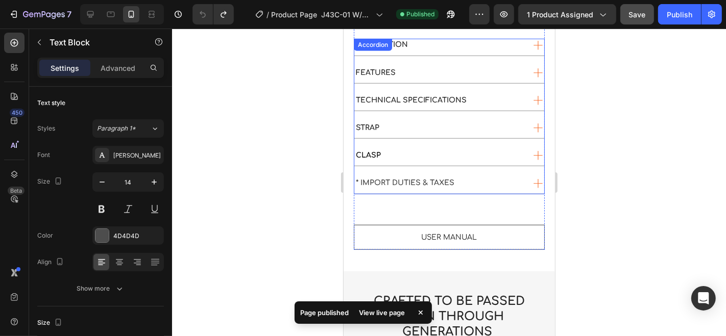
click at [407, 179] on span "* IMPORT DUTIES & TAXES" at bounding box center [404, 183] width 99 height 8
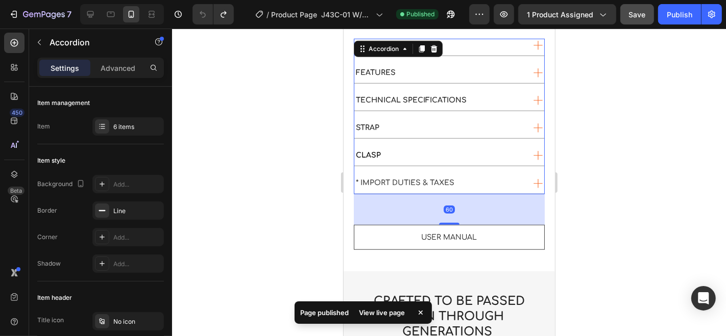
click at [472, 177] on div "* IMPORT DUTIES & TAXES" at bounding box center [438, 183] width 169 height 12
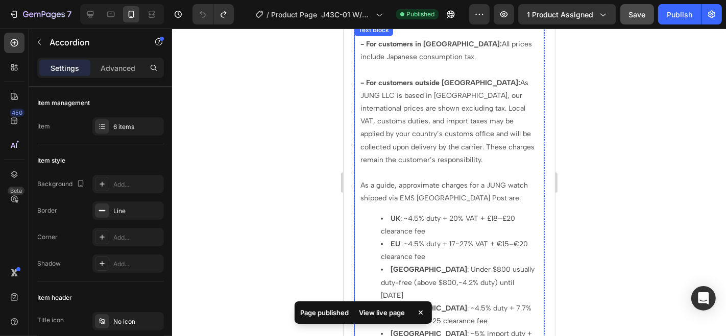
scroll to position [877, 0]
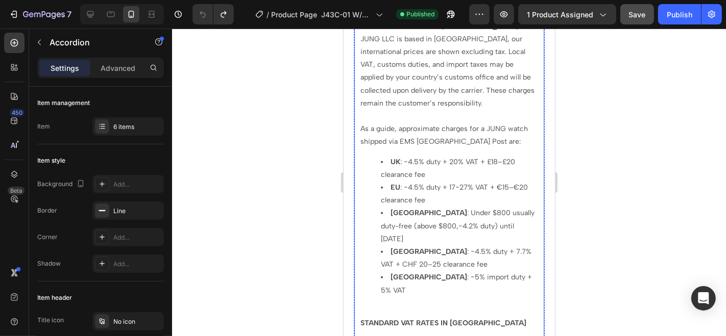
click at [360, 122] on p "As a guide, approximate charges for a JUNG watch shipped via EMS Japan Post are:" at bounding box center [449, 135] width 178 height 26
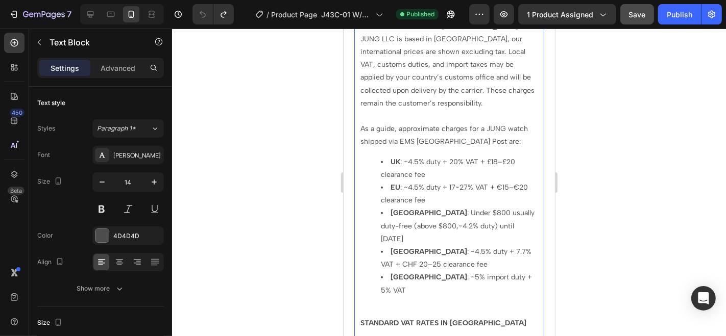
click at [360, 122] on p "As a guide, approximate charges for a JUNG watch shipped via EMS Japan Post are:" at bounding box center [449, 135] width 178 height 26
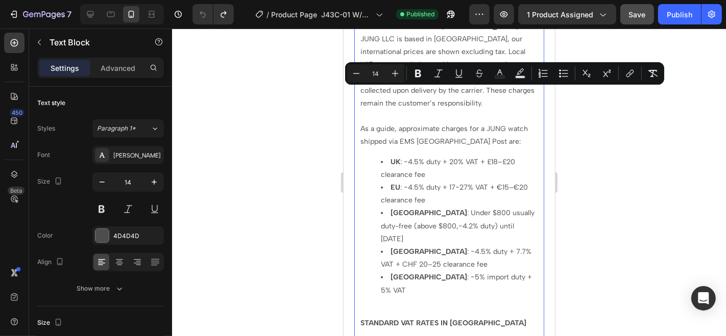
drag, startPoint x: 360, startPoint y: 93, endPoint x: 409, endPoint y: 201, distance: 118.8
click at [432, 181] on li "EU : ~4.5% duty + 17~27% VAT + €15–€20 clearance fee" at bounding box center [458, 194] width 157 height 26
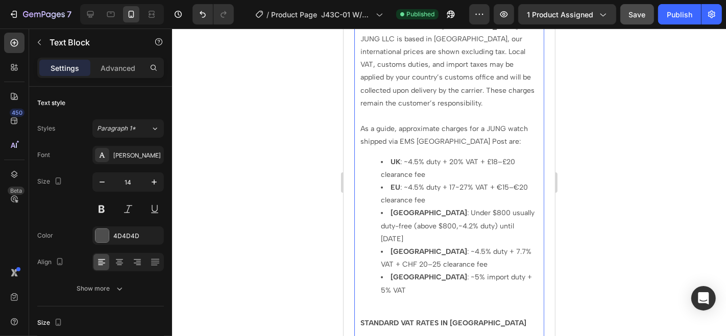
click at [360, 122] on p "As a guide, approximate charges for a JUNG watch shipped via EMS Japan Post are:" at bounding box center [449, 135] width 178 height 26
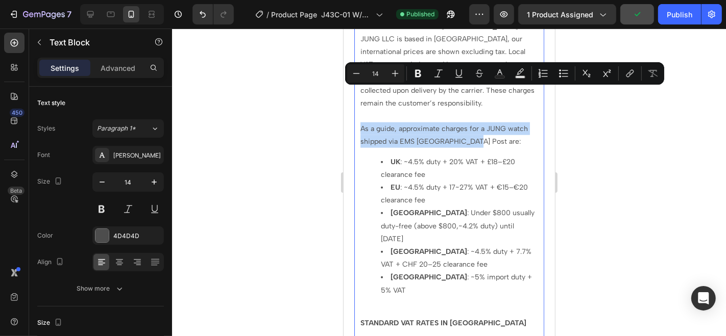
drag, startPoint x: 360, startPoint y: 92, endPoint x: 477, endPoint y: 105, distance: 117.6
click at [477, 122] on p "As a guide, approximate charges for a JUNG watch shipped via EMS Japan Post are:" at bounding box center [449, 135] width 178 height 26
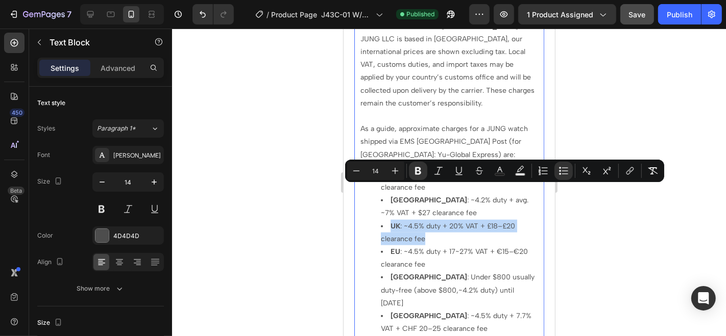
drag, startPoint x: 429, startPoint y: 202, endPoint x: 378, endPoint y: 191, distance: 52.3
click at [378, 191] on ul "UK : ~4.5% duty + 20% VAT + £18–£20 clearance fee USA : ~4.2% duty + avg. ~7% V…" at bounding box center [449, 264] width 178 height 193
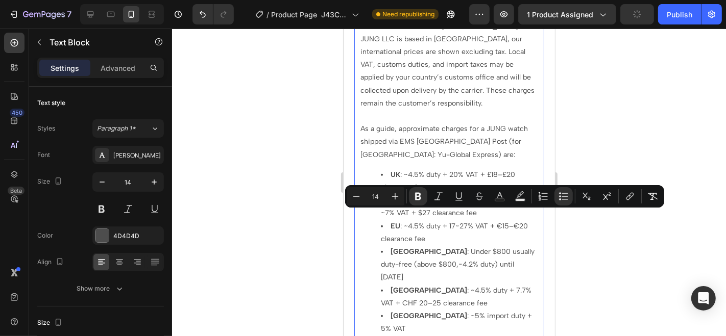
drag, startPoint x: 407, startPoint y: 242, endPoint x: 383, endPoint y: 219, distance: 33.2
click at [383, 245] on li "USA : Under $800 usually duty-free (above $800,~4.2% duty) until August 29, 2025" at bounding box center [458, 264] width 157 height 39
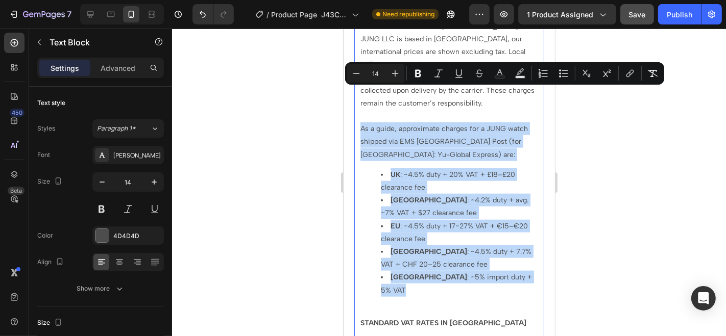
drag, startPoint x: 360, startPoint y: 91, endPoint x: 503, endPoint y: 239, distance: 205.4
copy div "As a guide, approximate charges for a JUNG watch shipped via EMS Japan Post (fo…"
click at [440, 220] on li "EU : ~4.5% duty + 17~27% VAT + €15–€20 clearance fee" at bounding box center [458, 233] width 157 height 26
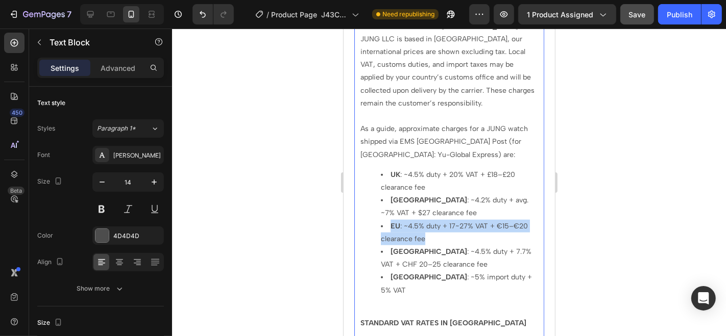
drag, startPoint x: 385, startPoint y: 192, endPoint x: 432, endPoint y: 205, distance: 49.2
click at [432, 220] on li "EU : ~4.5% duty + 17~27% VAT + €15–€20 clearance fee" at bounding box center [458, 233] width 157 height 26
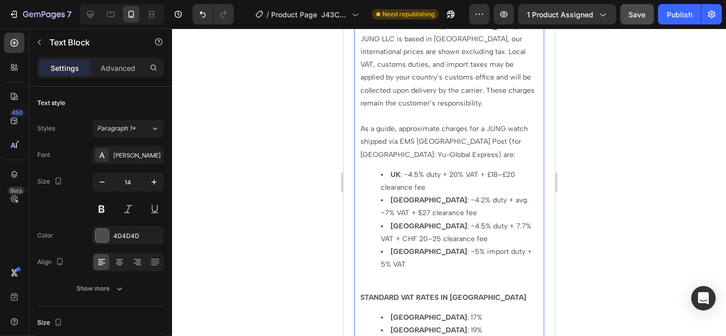
click at [502, 245] on li "UAE : ~5% import duty + 5% VAT" at bounding box center [458, 258] width 157 height 26
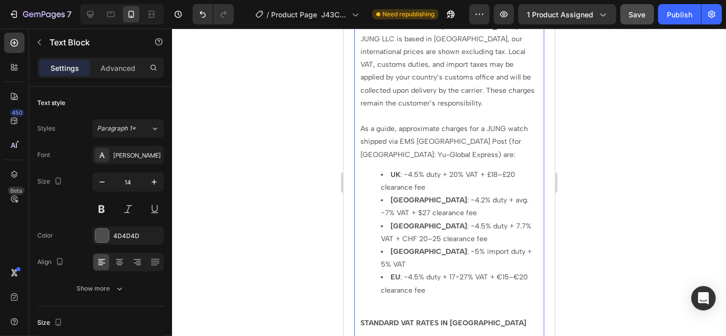
click at [439, 271] on li "EU : ~4.5% duty + 17~27% VAT + €15–€20 clearance fee" at bounding box center [458, 284] width 157 height 26
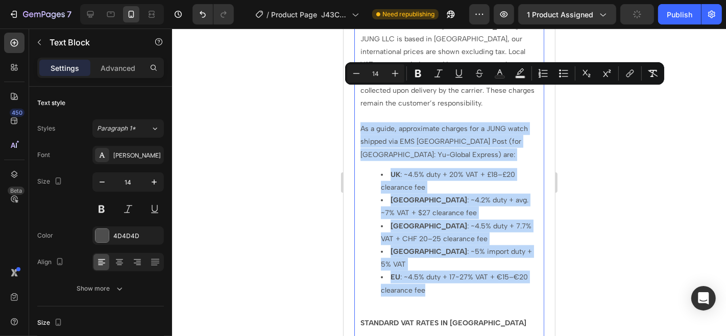
drag, startPoint x: 440, startPoint y: 240, endPoint x: 361, endPoint y: 95, distance: 165.2
copy div "As a guide, approximate charges for a JUNG watch shipped via EMS Japan Post (fo…"
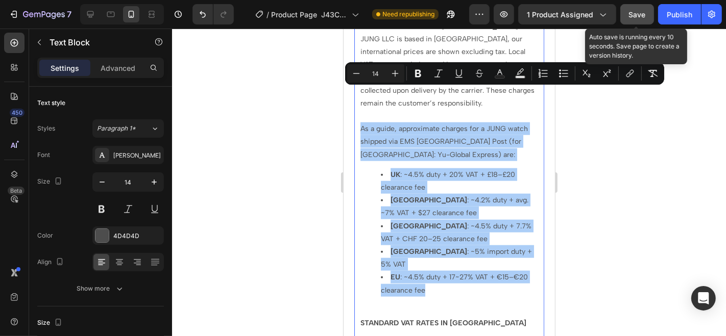
click at [630, 19] on div "Save" at bounding box center [637, 14] width 17 height 11
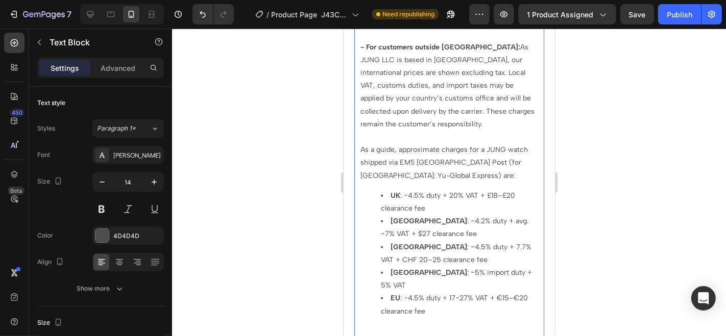
scroll to position [861, 0]
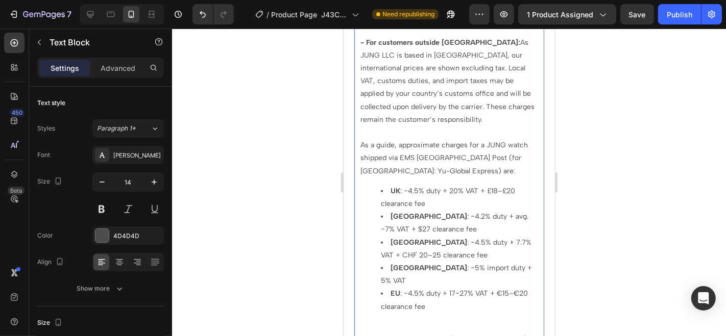
click at [428, 210] on li "USA : ~4.2% duty + avg. ~7% VAT + $27 clearance fee" at bounding box center [458, 223] width 157 height 26
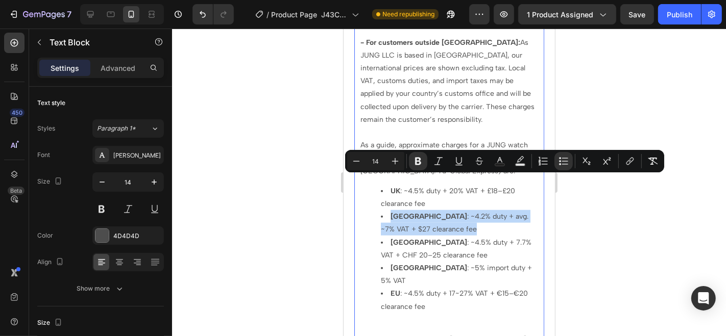
drag, startPoint x: 429, startPoint y: 196, endPoint x: 388, endPoint y: 181, distance: 43.3
click at [388, 210] on li "USA : ~4.2% duty + avg. ~7% VAT + $27 clearance fee" at bounding box center [458, 223] width 157 height 26
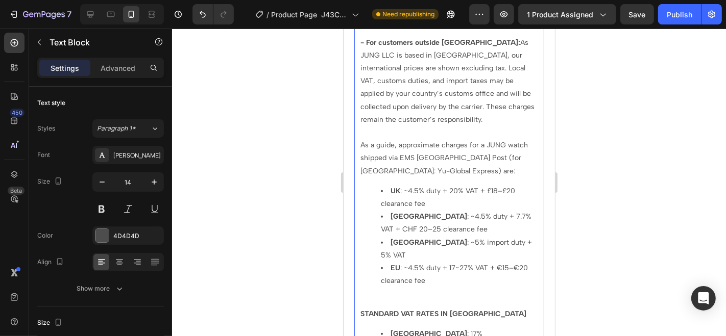
click at [389, 184] on li "UK : ~4.5% duty + 20% VAT + £18–£20 clearance fee" at bounding box center [458, 197] width 157 height 26
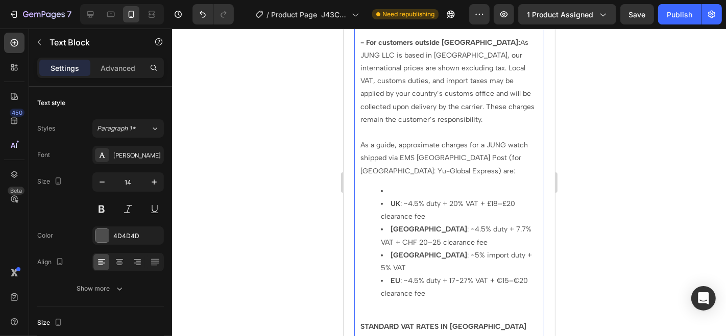
click at [389, 184] on li "Rich Text Editor. Editing area: main" at bounding box center [458, 190] width 157 height 13
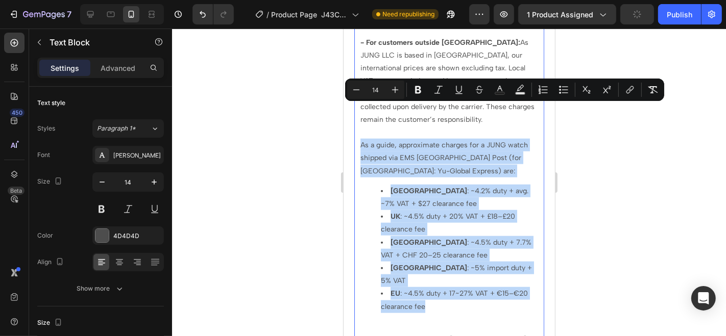
drag, startPoint x: 437, startPoint y: 257, endPoint x: 355, endPoint y: 115, distance: 163.5
copy div "As a guide, approximate charges for a JUNG watch shipped via EMS Japan Post (fo…"
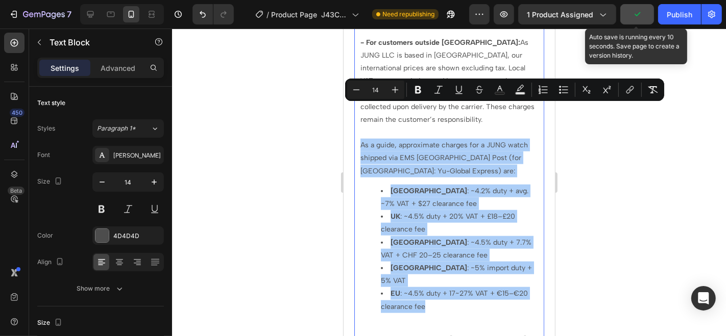
click at [644, 19] on button "button" at bounding box center [637, 14] width 34 height 20
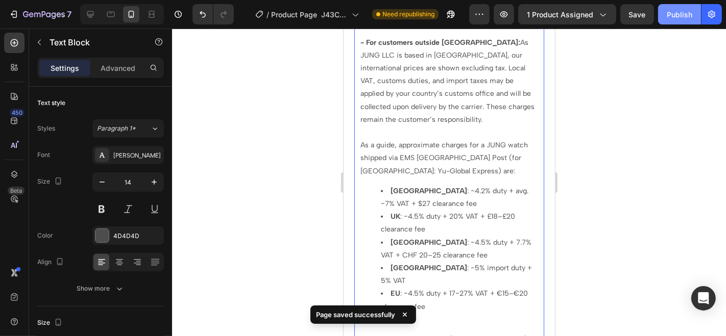
click at [681, 18] on div "Publish" at bounding box center [680, 14] width 26 height 11
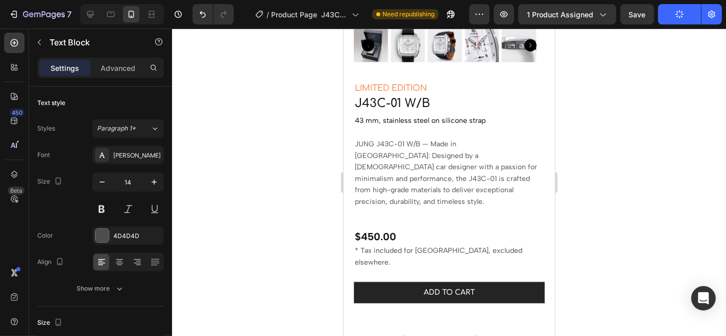
scroll to position [237, 0]
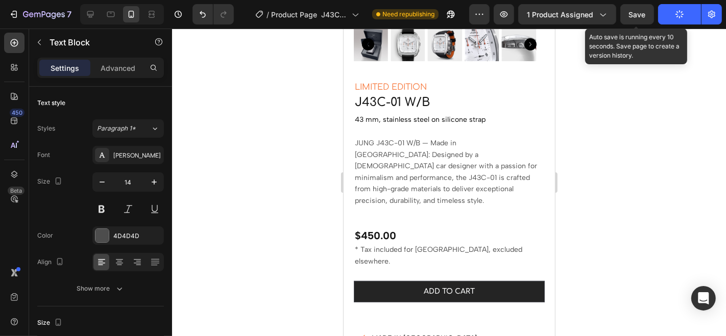
click at [637, 12] on span "Save" at bounding box center [637, 14] width 17 height 9
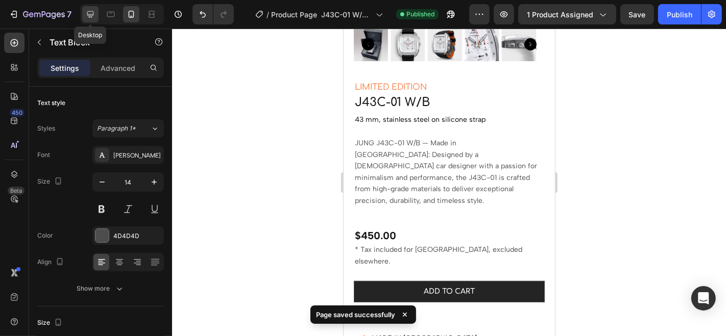
click at [93, 17] on icon at bounding box center [90, 14] width 10 height 10
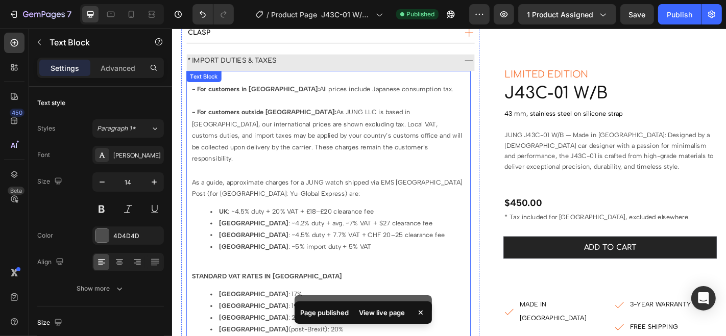
scroll to position [485, 0]
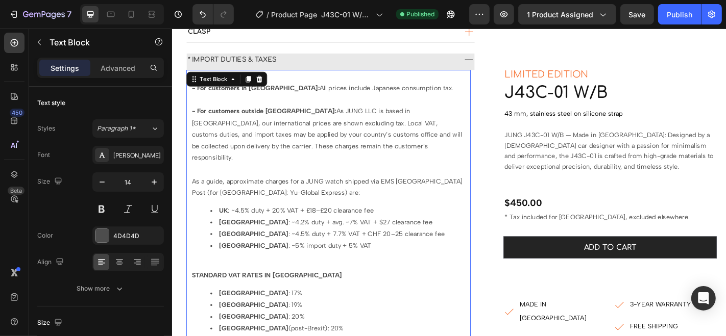
click at [193, 193] on span "As a guide, approximate charges for a JUNG watch shipped via EMS [GEOGRAPHIC_DA…" at bounding box center [342, 203] width 299 height 21
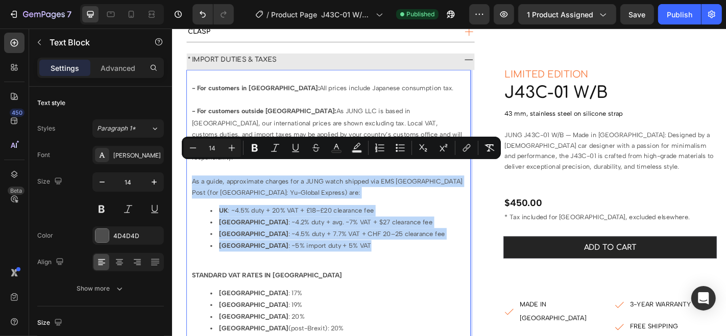
drag, startPoint x: 193, startPoint y: 180, endPoint x: 333, endPoint y: 255, distance: 158.5
click at [333, 255] on div "- For customers in Japan: All prices include Japanese consumption tax. - For cu…" at bounding box center [344, 314] width 304 height 481
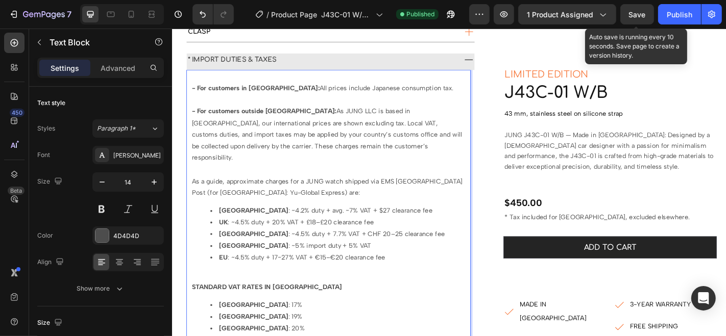
click at [635, 15] on span "Save" at bounding box center [637, 14] width 17 height 9
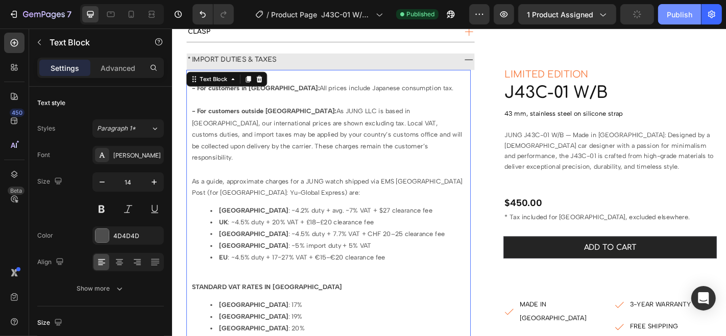
click at [669, 16] on div "Publish" at bounding box center [680, 14] width 26 height 11
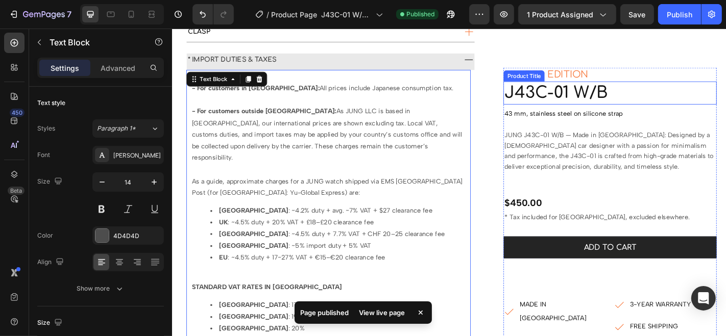
click at [611, 99] on h1 "J43C-01 W/B" at bounding box center [656, 100] width 236 height 26
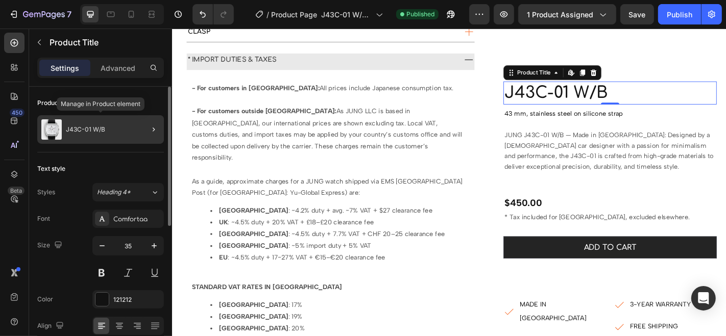
click at [109, 135] on div "J43C-01 W/B" at bounding box center [100, 129] width 127 height 29
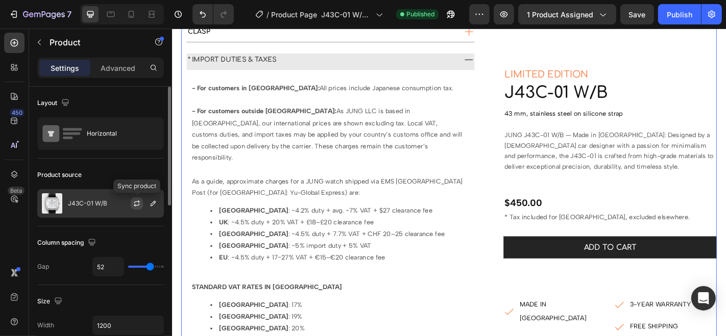
click at [138, 203] on icon "button" at bounding box center [137, 204] width 8 height 8
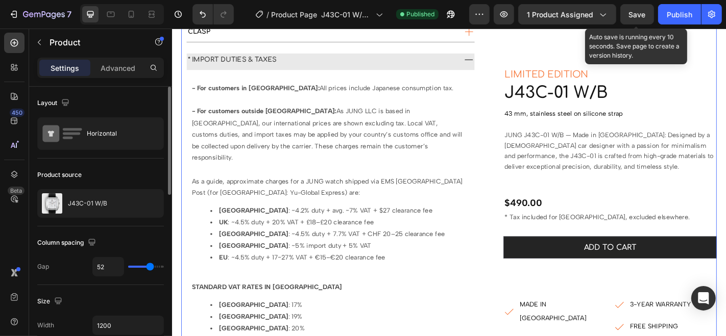
drag, startPoint x: 641, startPoint y: 15, endPoint x: 651, endPoint y: 15, distance: 10.7
click at [641, 15] on span "Save" at bounding box center [637, 14] width 17 height 9
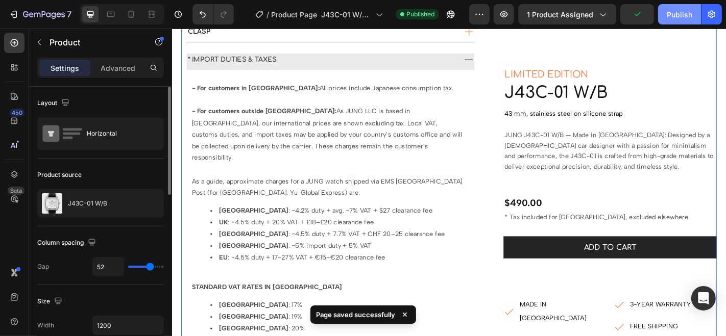
click at [669, 14] on div "Publish" at bounding box center [680, 14] width 26 height 11
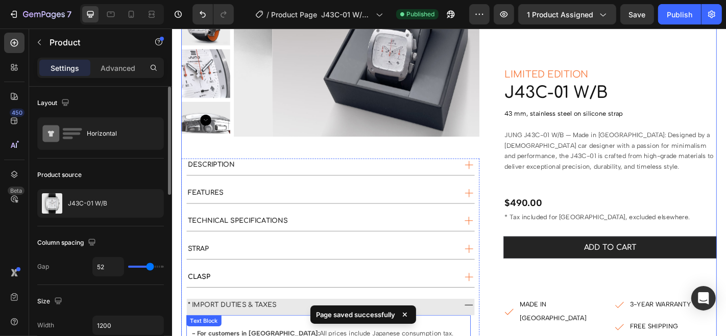
scroll to position [201, 0]
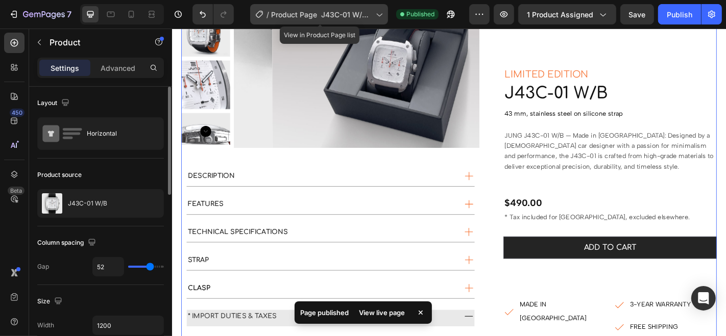
click at [379, 11] on icon at bounding box center [379, 14] width 10 height 10
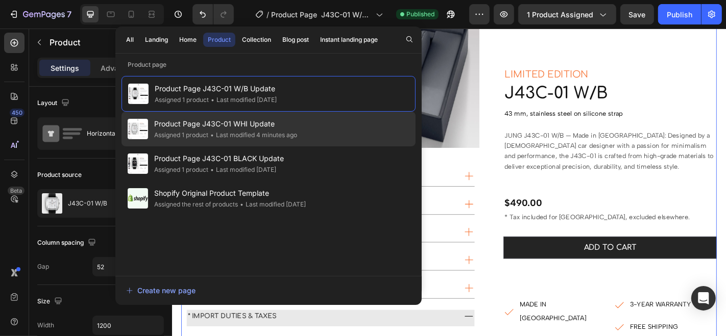
click at [212, 119] on span "Product Page J43C-01 WHI Update" at bounding box center [225, 124] width 143 height 12
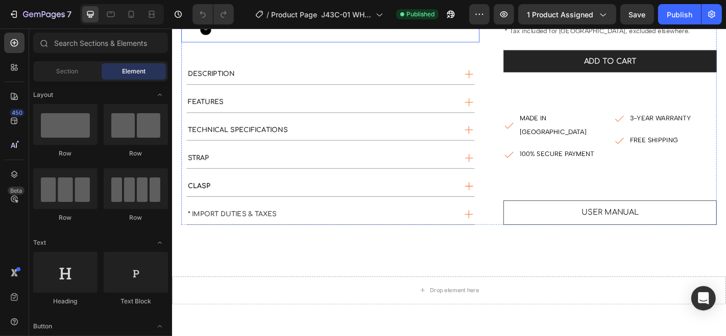
scroll to position [340, 0]
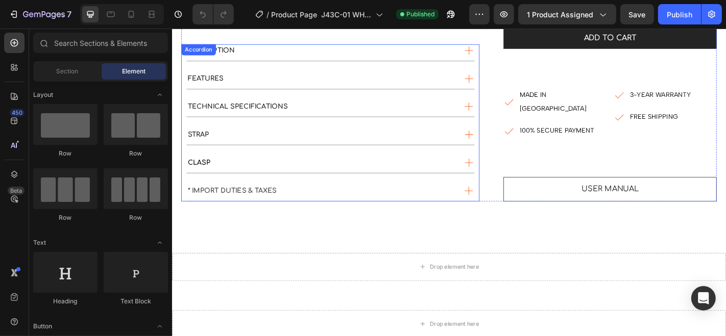
click at [306, 201] on div "* IMPORT DUTIES & TAXES" at bounding box center [336, 208] width 298 height 14
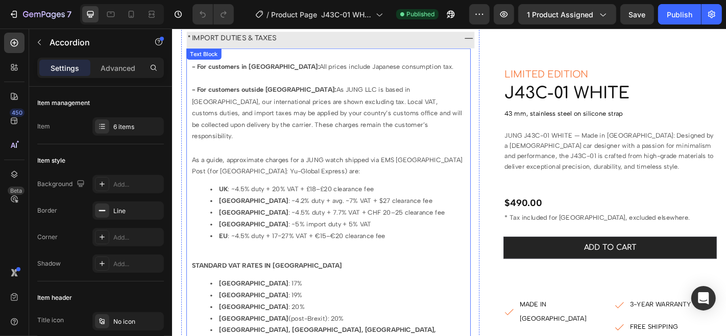
scroll to position [510, 0]
click at [192, 155] on div "- For customers in [GEOGRAPHIC_DATA]: All prices include Japanese consumption t…" at bounding box center [344, 295] width 304 height 494
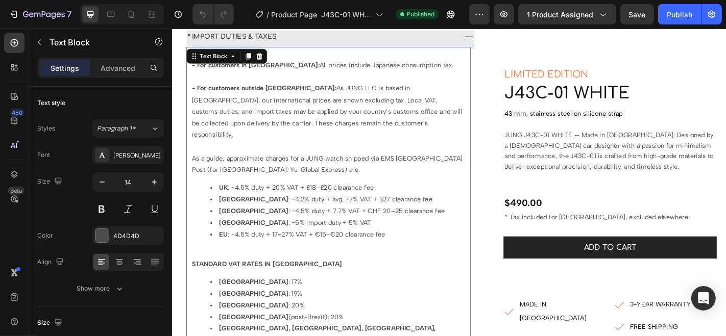
click at [193, 167] on span "As a guide, approximate charges for a JUNG watch shipped via EMS [GEOGRAPHIC_DA…" at bounding box center [342, 177] width 299 height 21
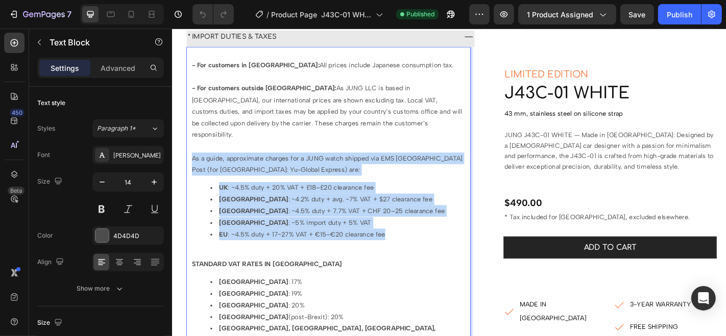
drag, startPoint x: 193, startPoint y: 155, endPoint x: 409, endPoint y: 243, distance: 233.8
click at [409, 243] on div "- For customers in [GEOGRAPHIC_DATA]: All prices include Japanese consumption t…" at bounding box center [344, 295] width 304 height 494
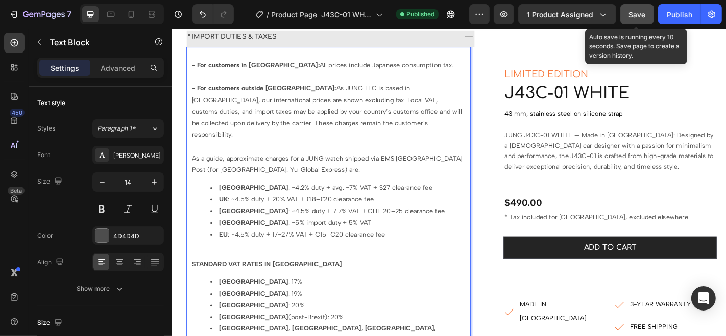
click at [639, 16] on span "Save" at bounding box center [637, 14] width 17 height 9
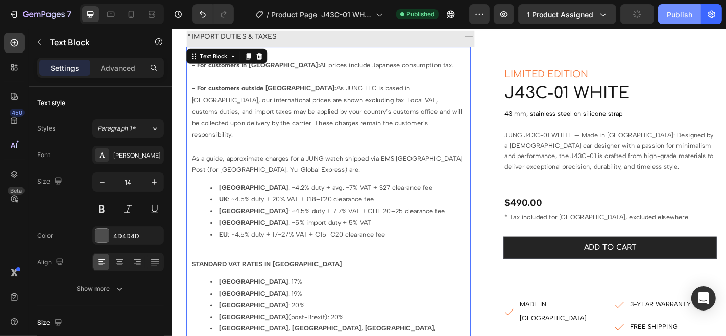
click at [685, 15] on div "Publish" at bounding box center [680, 14] width 26 height 11
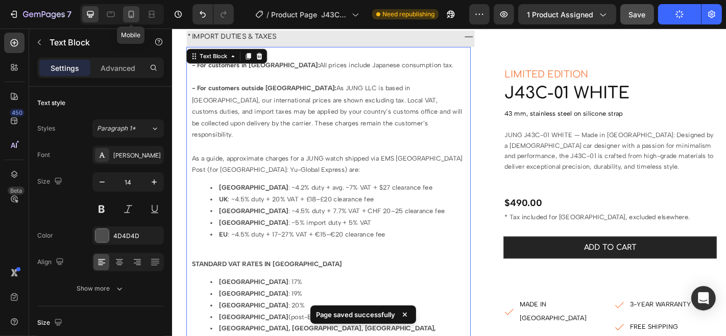
click at [131, 15] on icon at bounding box center [131, 14] width 10 height 10
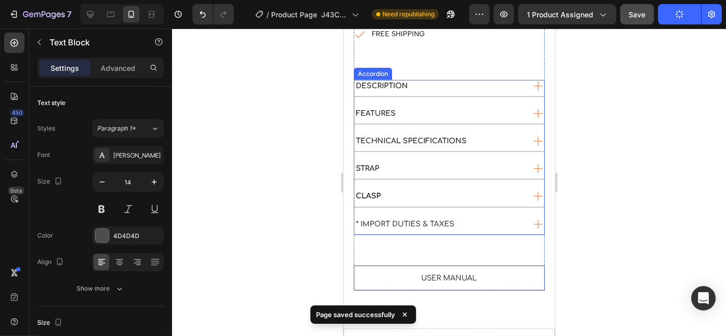
scroll to position [650, 0]
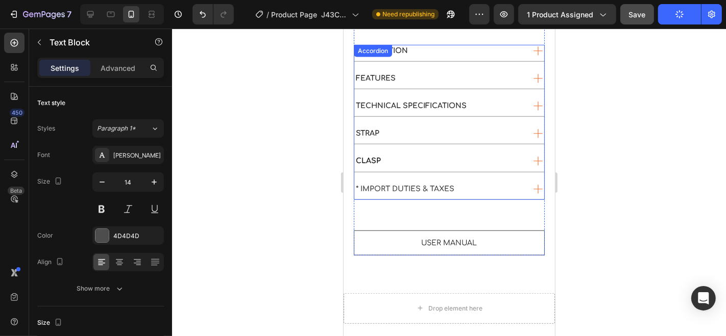
click at [397, 185] on strong "* IMPORT DUTIES & TAXES" at bounding box center [404, 189] width 99 height 8
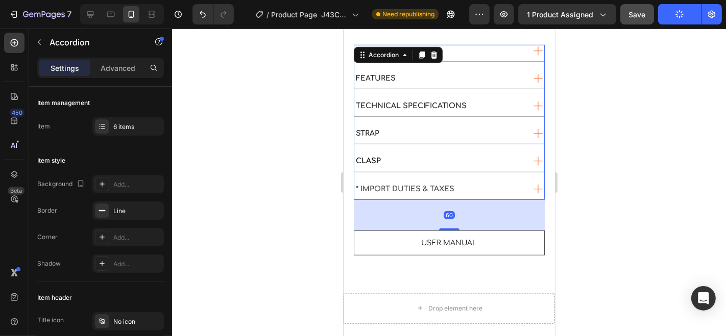
click at [467, 183] on div "* IMPORT DUTIES & TAXES" at bounding box center [438, 189] width 169 height 12
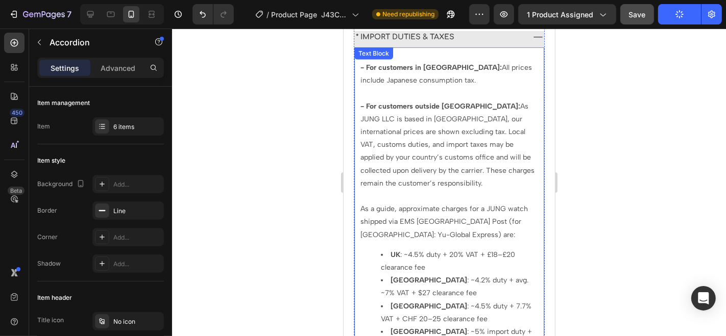
scroll to position [820, 0]
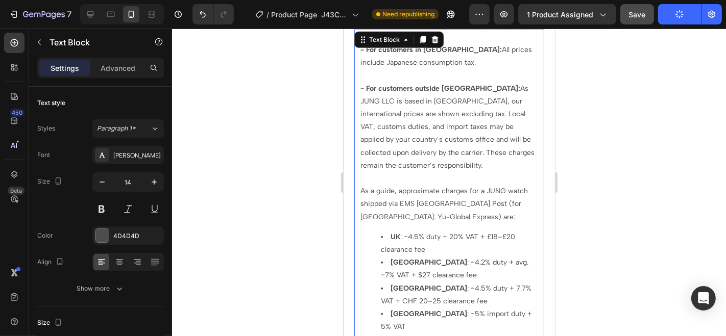
click at [360, 186] on span "As a guide, approximate charges for a JUNG watch shipped via EMS [GEOGRAPHIC_DA…" at bounding box center [443, 203] width 167 height 34
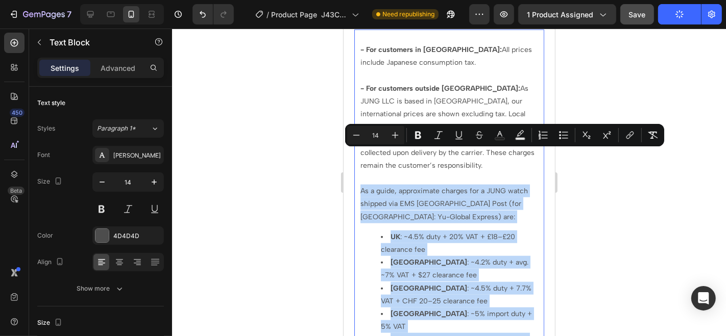
drag, startPoint x: 360, startPoint y: 155, endPoint x: 439, endPoint y: 301, distance: 166.1
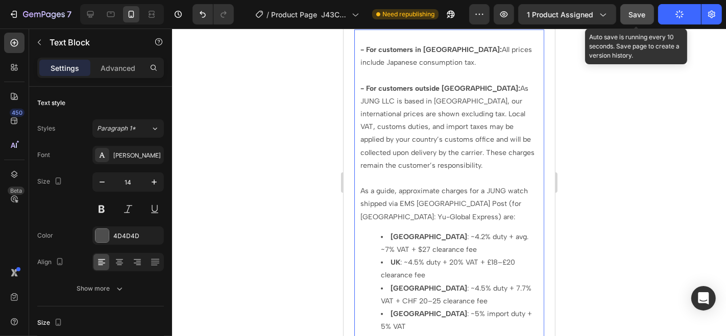
click at [636, 12] on span "Save" at bounding box center [637, 14] width 17 height 9
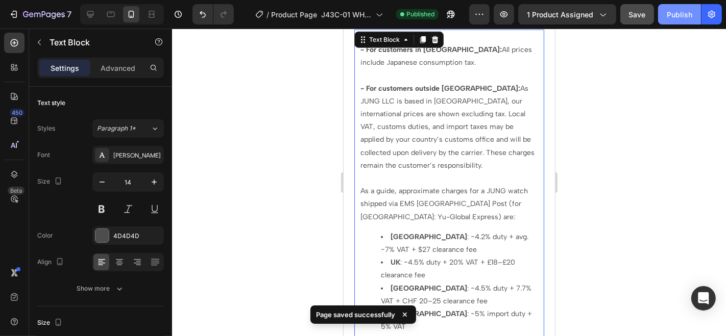
click at [669, 15] on div "Publish" at bounding box center [680, 14] width 26 height 11
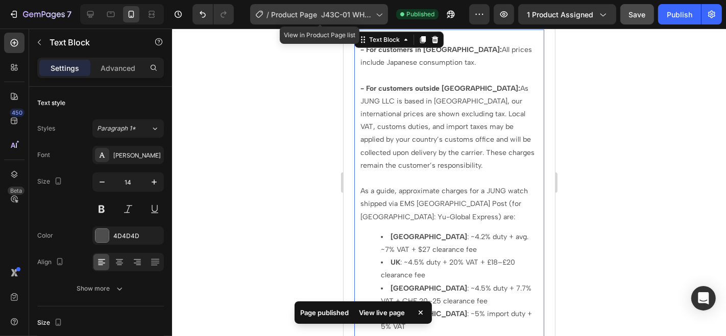
click at [381, 17] on icon at bounding box center [379, 14] width 10 height 10
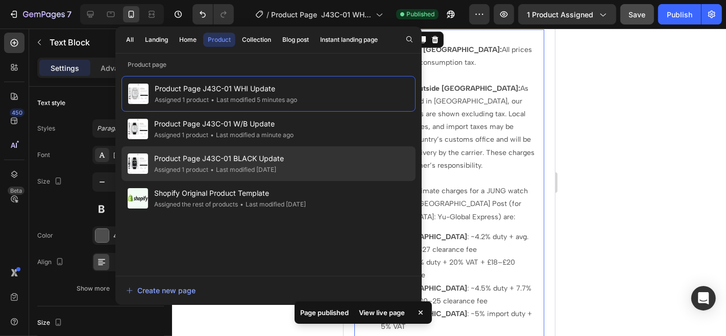
click at [227, 157] on span "Product Page J43C-01 BLACK Update" at bounding box center [219, 159] width 130 height 12
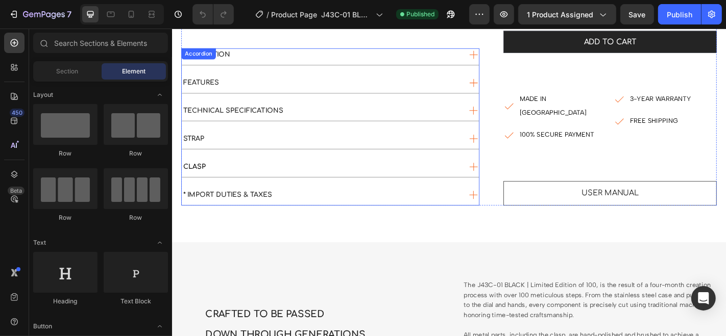
scroll to position [340, 0]
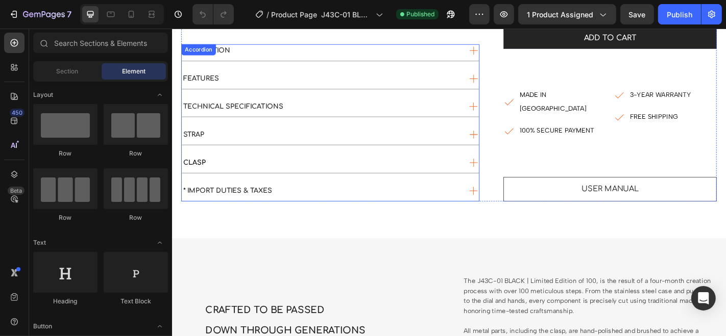
click at [347, 204] on div "* IMPORT DUTIES & TAXES" at bounding box center [336, 208] width 308 height 14
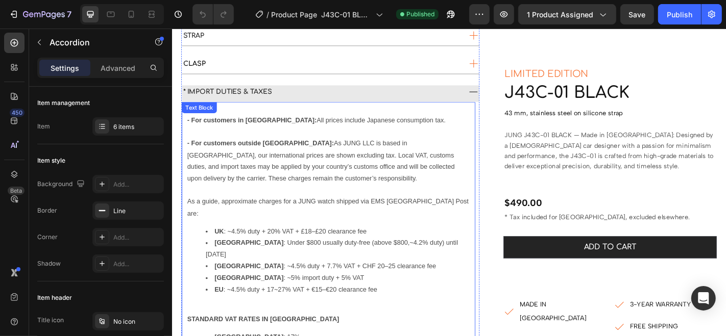
scroll to position [453, 0]
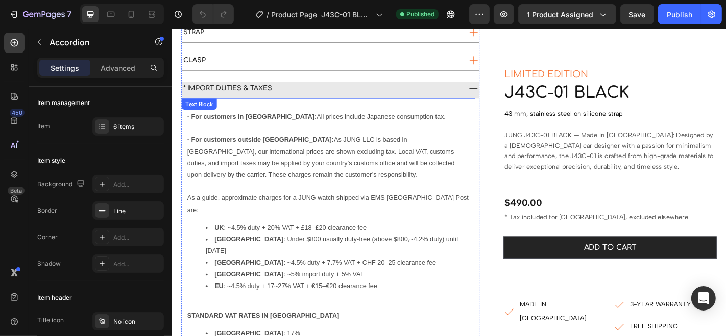
click at [189, 212] on span "As a guide, approximate charges for a JUNG watch shipped via EMS Japan Post are:" at bounding box center [343, 221] width 311 height 21
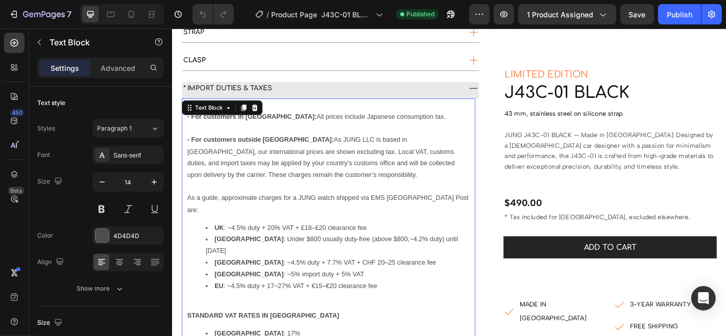
click at [189, 212] on span "As a guide, approximate charges for a JUNG watch shipped via EMS Japan Post are:" at bounding box center [343, 221] width 311 height 21
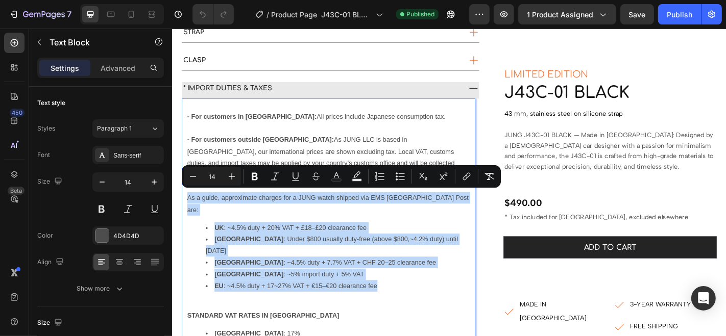
drag, startPoint x: 189, startPoint y: 212, endPoint x: 406, endPoint y: 288, distance: 229.9
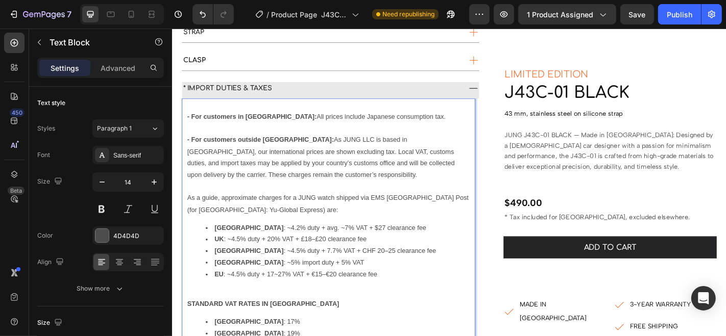
click at [408, 295] on li "EU : ~4.5% duty + 17~27% VAT + €15–€20 clearance fee" at bounding box center [355, 300] width 292 height 13
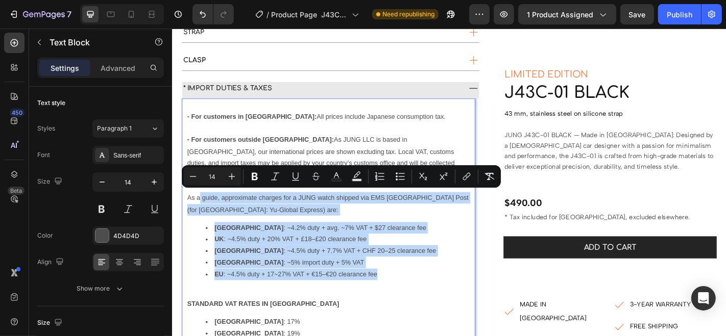
drag, startPoint x: 408, startPoint y: 295, endPoint x: 202, endPoint y: 217, distance: 220.3
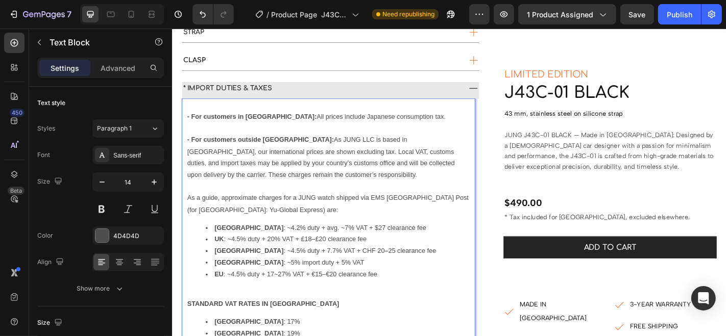
click at [279, 159] on span "- For customers outside Japan: As JUNG LLC is based in Japan, our international…" at bounding box center [336, 170] width 296 height 47
drag, startPoint x: 312, startPoint y: 157, endPoint x: 267, endPoint y: 157, distance: 45.4
click at [267, 157] on span "- For customers outside Japan: As JUNG LLC is based in Japan, our international…" at bounding box center [336, 170] width 296 height 47
click at [314, 184] on p "- For customers outside Japan: As JUNG LLC is based in Japan, our international…" at bounding box center [344, 171] width 312 height 52
click at [131, 16] on icon at bounding box center [131, 14] width 10 height 10
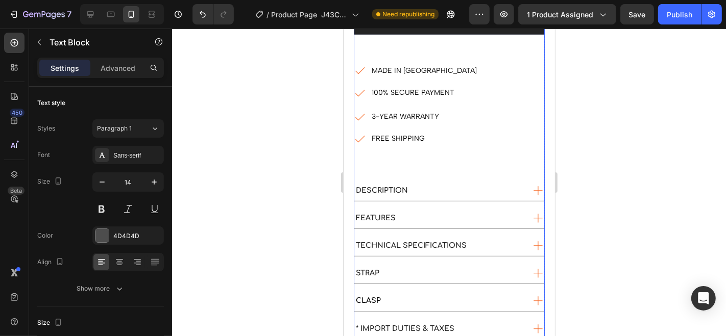
scroll to position [574, 0]
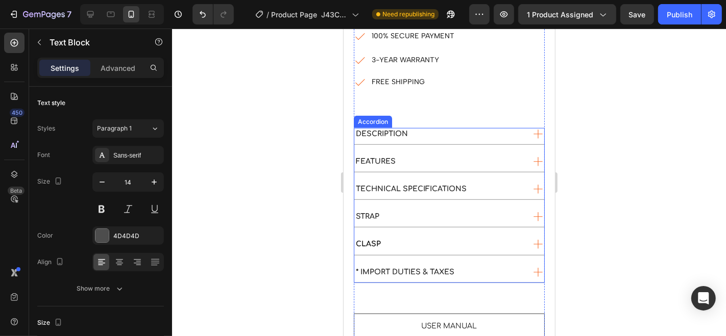
click at [396, 268] on strong "* IMPORT DUTIES & TAXES" at bounding box center [404, 272] width 99 height 8
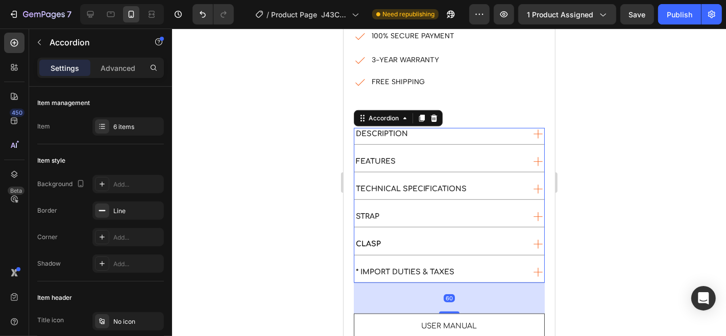
click at [470, 266] on div "* IMPORT DUTIES & TAXES" at bounding box center [438, 272] width 169 height 12
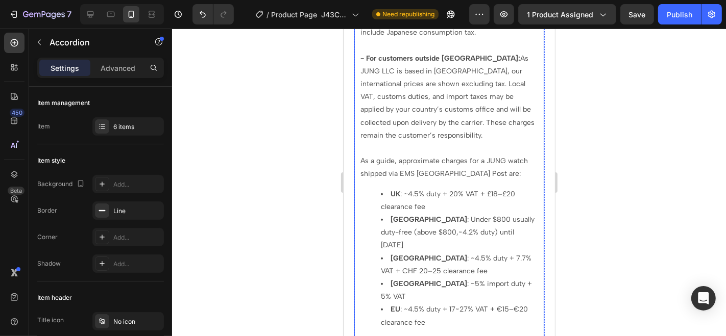
scroll to position [858, 0]
click at [361, 156] on span "As a guide, approximate charges for a JUNG watch shipped via EMS Japan Post are:" at bounding box center [443, 166] width 167 height 21
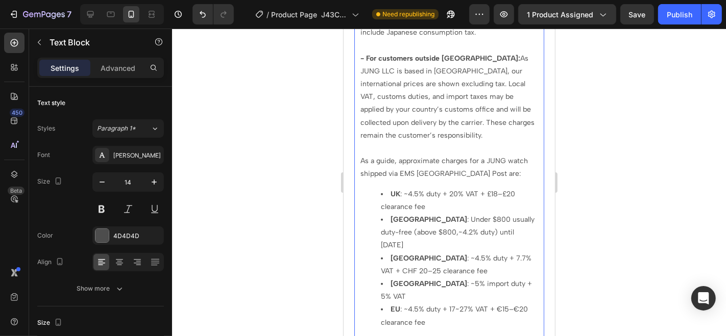
click at [361, 156] on span "As a guide, approximate charges for a JUNG watch shipped via EMS Japan Post are:" at bounding box center [443, 166] width 167 height 21
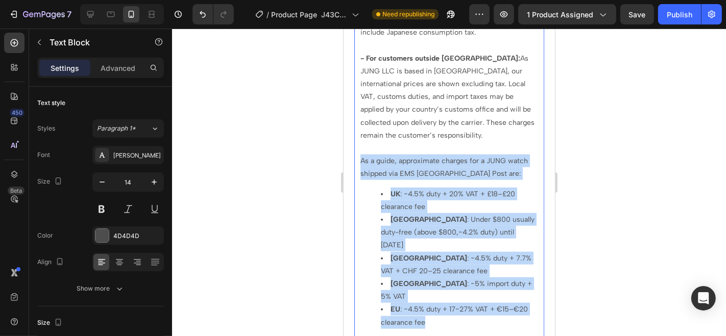
drag, startPoint x: 361, startPoint y: 124, endPoint x: 457, endPoint y: 274, distance: 178.4
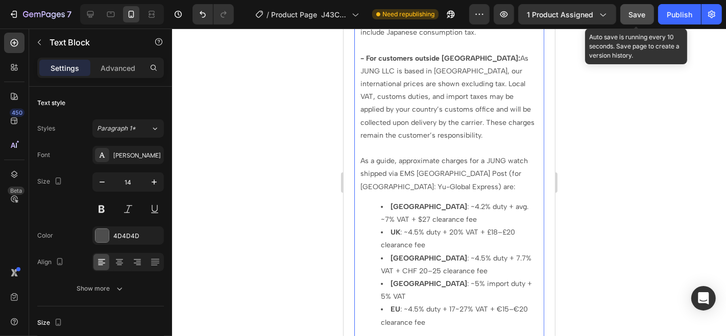
click at [640, 14] on span "Save" at bounding box center [637, 14] width 17 height 9
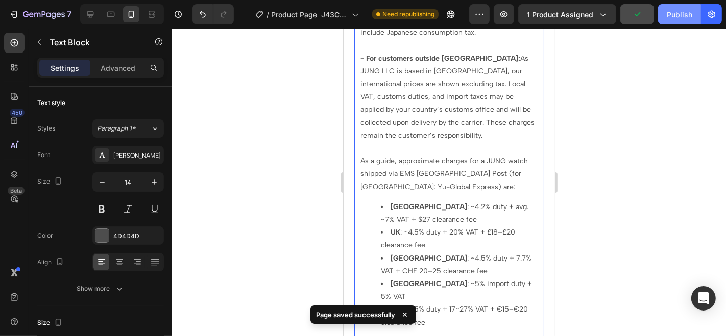
click at [669, 15] on div "Publish" at bounding box center [680, 14] width 26 height 11
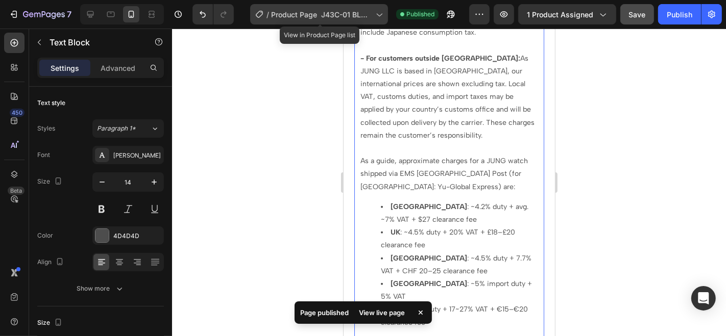
click at [260, 14] on icon at bounding box center [259, 14] width 10 height 10
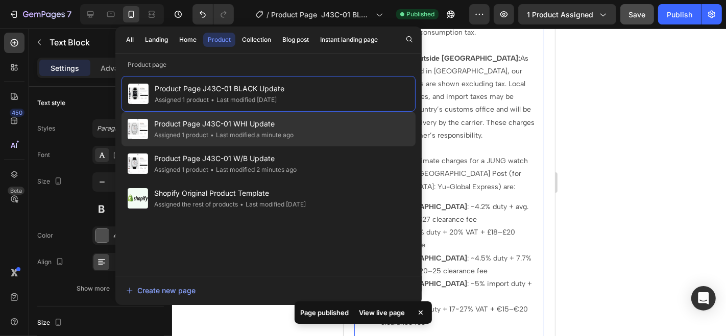
click at [185, 123] on span "Product Page J43C-01 WHI Update" at bounding box center [223, 124] width 139 height 12
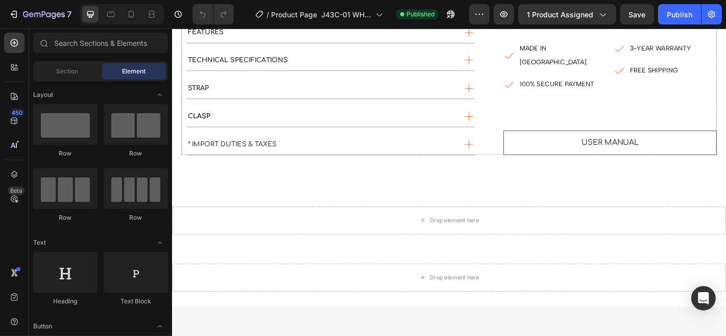
scroll to position [397, 0]
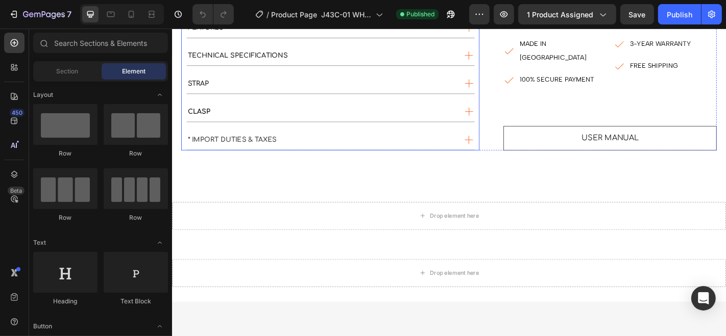
click at [326, 153] on div "* IMPORT DUTIES & TAXES" at bounding box center [336, 151] width 298 height 14
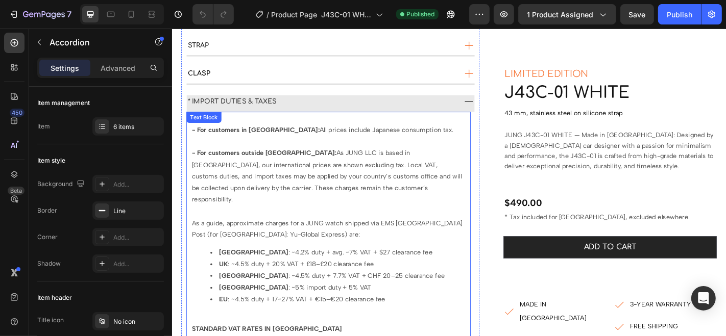
scroll to position [453, 0]
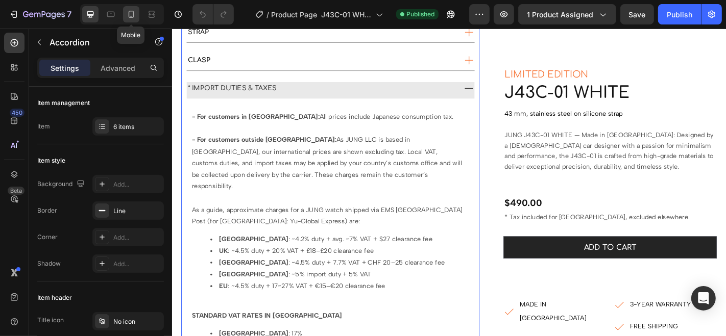
click at [129, 16] on icon at bounding box center [132, 14] width 6 height 7
type input "21"
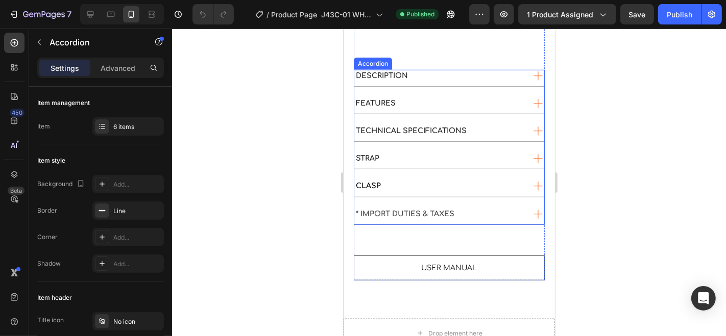
scroll to position [650, 0]
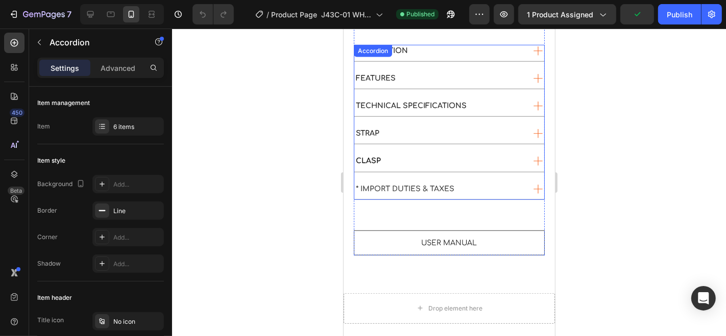
click at [417, 183] on div "* IMPORT DUTIES & TAXES" at bounding box center [405, 189] width 102 height 12
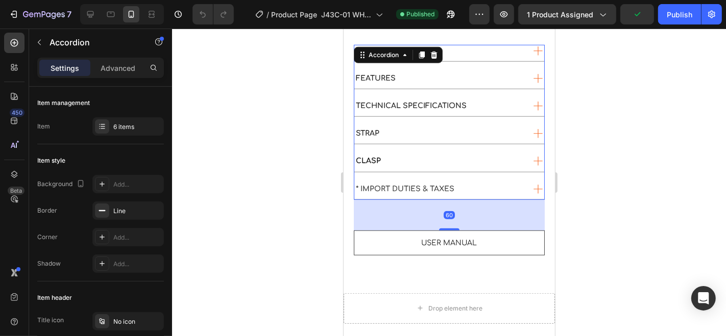
click at [466, 183] on div "* IMPORT DUTIES & TAXES" at bounding box center [438, 189] width 169 height 12
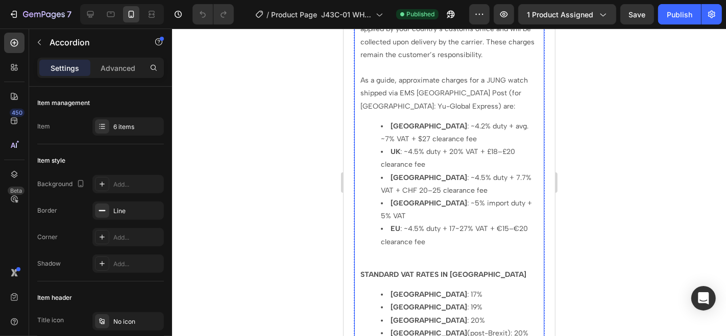
scroll to position [934, 0]
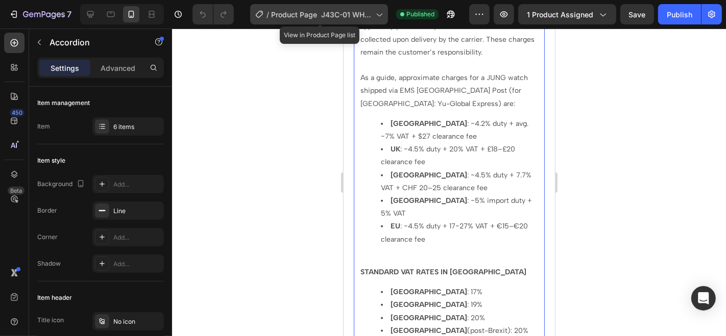
click at [261, 12] on icon at bounding box center [259, 14] width 7 height 7
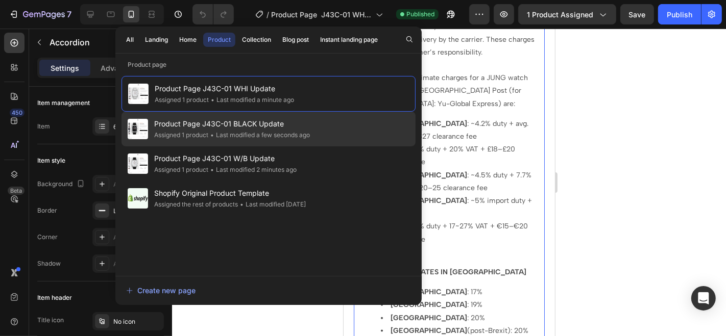
click at [215, 120] on span "Product Page J43C-01 BLACK Update" at bounding box center [232, 124] width 156 height 12
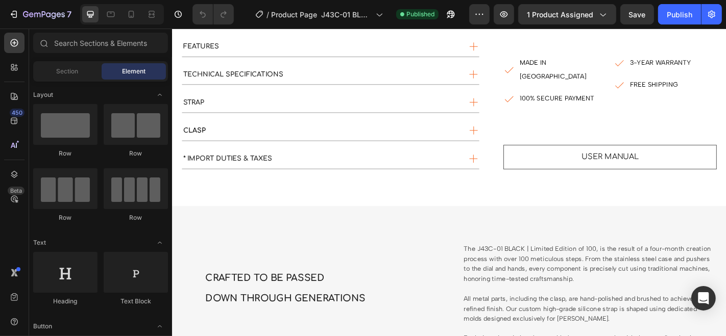
scroll to position [397, 0]
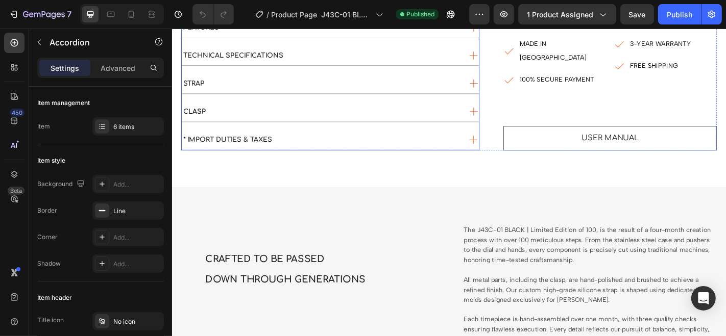
click at [333, 145] on div "* IMPORT DUTIES & TAXES" at bounding box center [336, 151] width 308 height 14
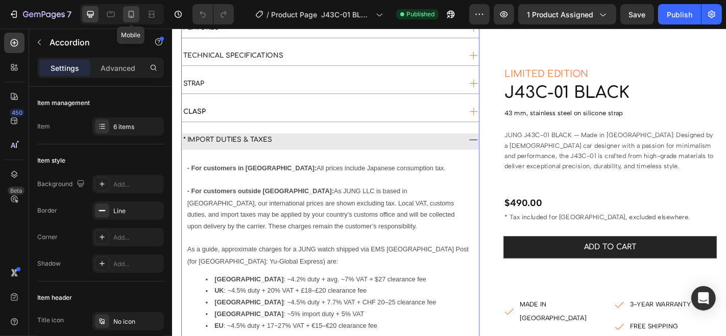
click at [131, 16] on icon at bounding box center [132, 14] width 6 height 7
type input "21"
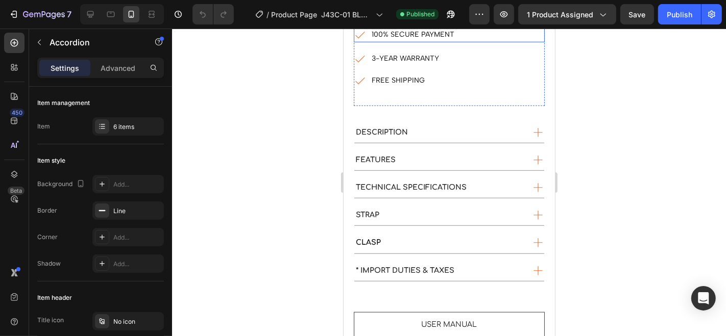
scroll to position [631, 0]
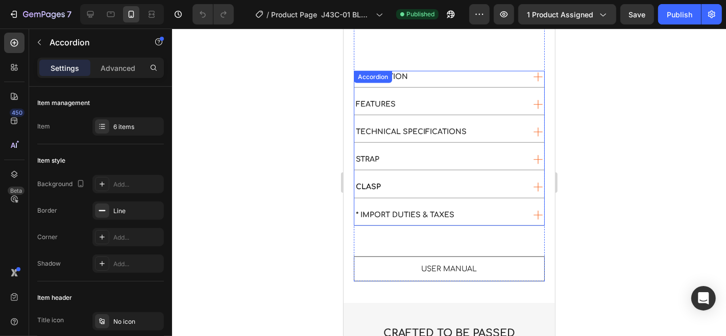
click at [473, 209] on div "* IMPORT DUTIES & TAXES" at bounding box center [438, 215] width 169 height 12
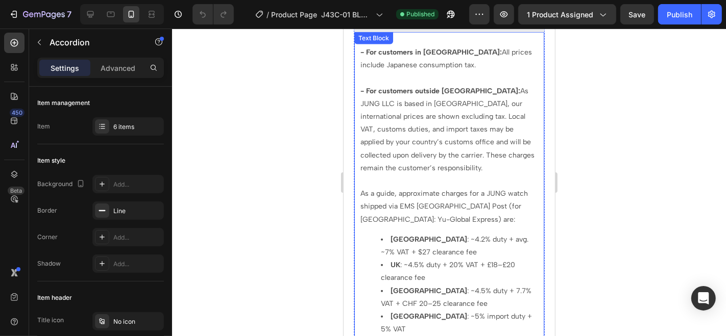
scroll to position [858, 0]
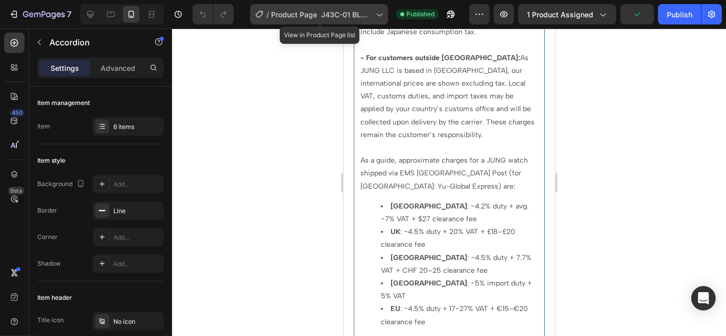
click at [256, 14] on icon at bounding box center [259, 14] width 7 height 7
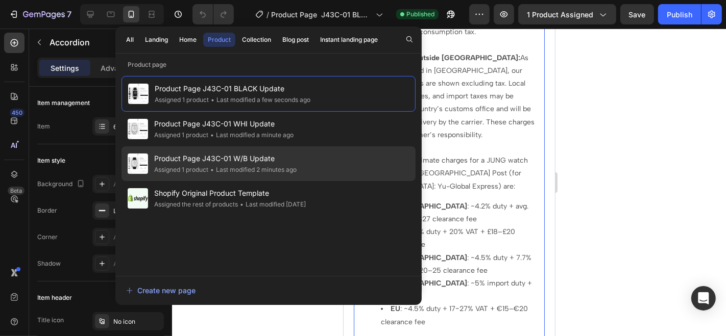
click at [203, 161] on span "Product Page J43C-01 W/B Update" at bounding box center [225, 159] width 142 height 12
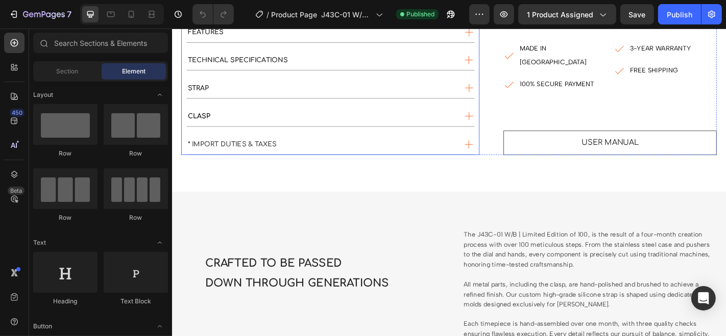
scroll to position [453, 0]
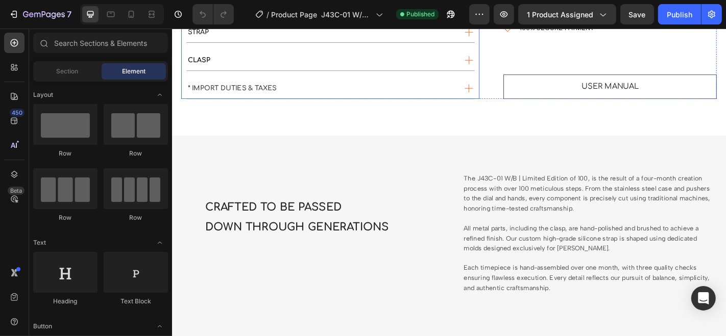
click at [292, 95] on div "* IMPORT DUTIES & TAXES" at bounding box center [336, 94] width 298 height 14
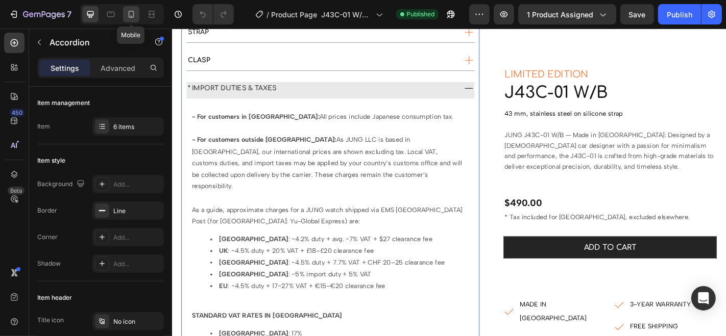
click at [131, 17] on icon at bounding box center [132, 14] width 6 height 7
type input "21"
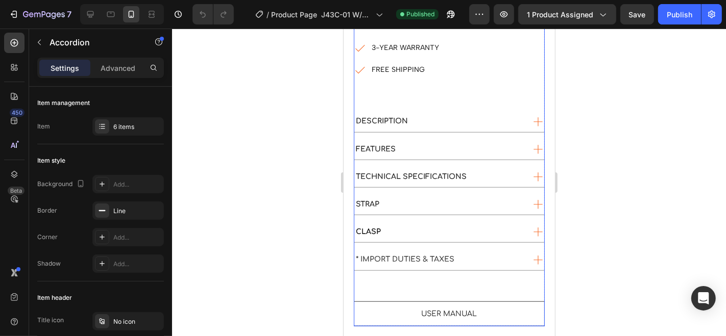
scroll to position [574, 0]
click at [470, 253] on div "* IMPORT DUTIES & TAXES" at bounding box center [438, 259] width 169 height 12
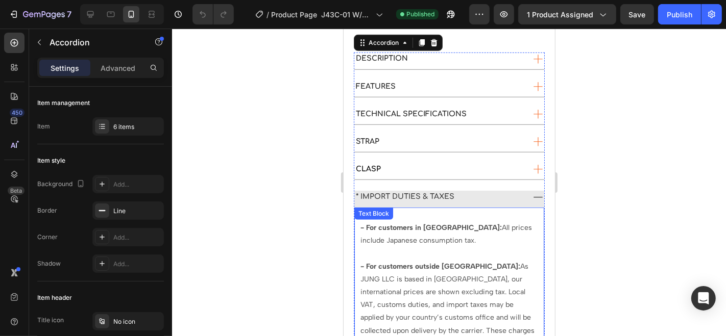
scroll to position [801, 0]
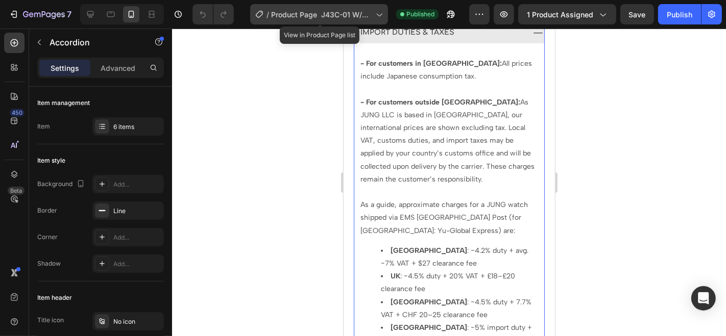
click at [284, 17] on span "Product Page J43C-01 W/B Update" at bounding box center [321, 14] width 101 height 11
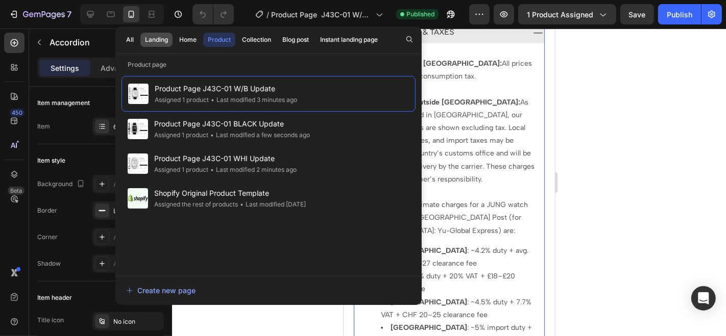
click at [164, 43] on div "Landing" at bounding box center [156, 39] width 23 height 9
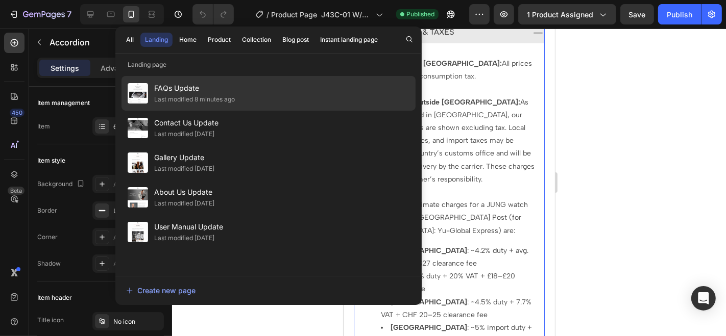
click at [177, 91] on span "FAQs Update" at bounding box center [194, 88] width 81 height 12
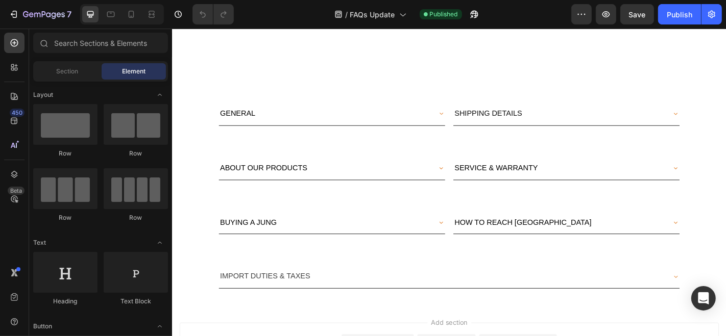
scroll to position [336, 0]
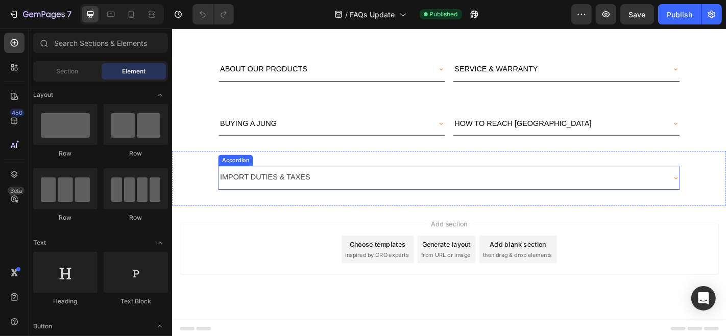
click at [319, 190] on span "IMPORT DUTIES & TAXES" at bounding box center [275, 192] width 100 height 9
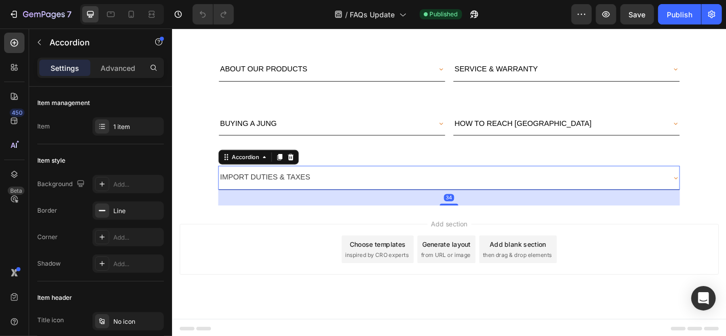
click at [334, 191] on div "IMPORT DUTIES & TAXES" at bounding box center [469, 193] width 493 height 18
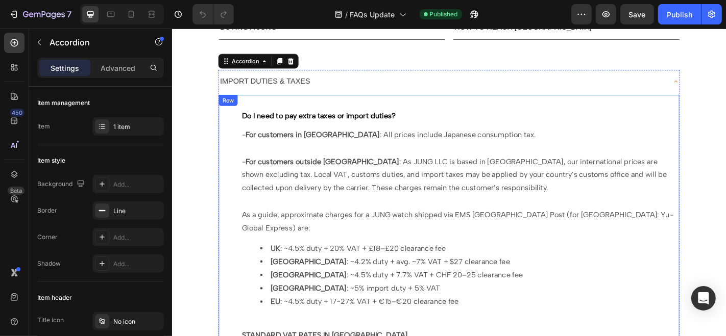
scroll to position [506, 0]
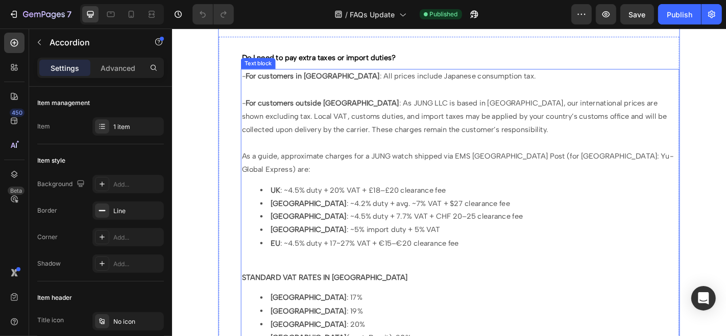
click at [496, 259] on li "EU : ~4.5% duty + 17~27% VAT + €15–€20 clearance fee" at bounding box center [500, 266] width 462 height 15
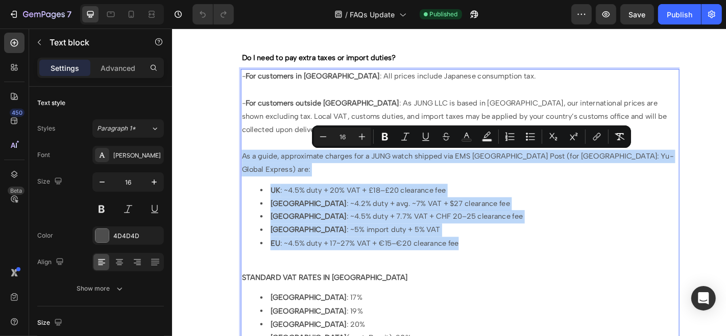
drag, startPoint x: 492, startPoint y: 251, endPoint x: 250, endPoint y: 171, distance: 254.9
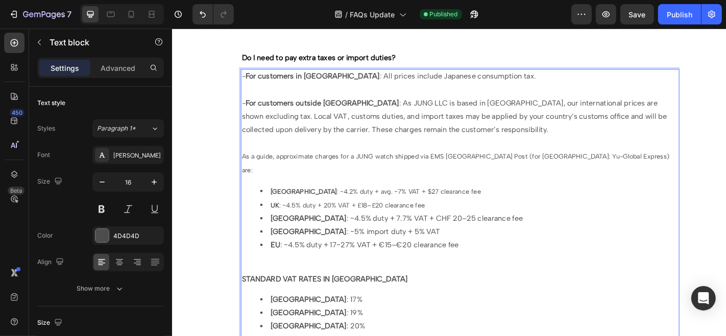
click at [495, 261] on li "EU : ~4.5% duty + 17~27% VAT + €15–€20 clearance fee" at bounding box center [500, 268] width 462 height 15
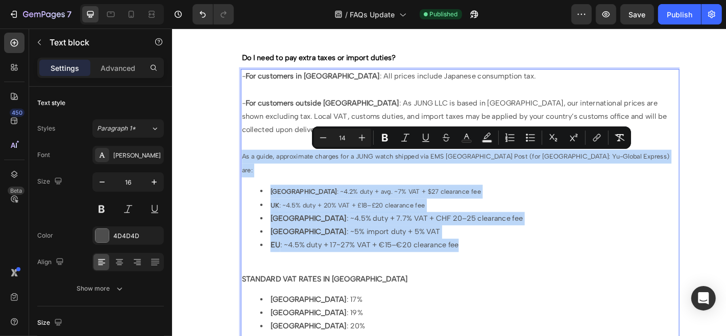
drag, startPoint x: 495, startPoint y: 254, endPoint x: 248, endPoint y: 166, distance: 262.0
click at [248, 166] on div "- For customers in [GEOGRAPHIC_DATA] : All prices include Japanese consumption …" at bounding box center [490, 312] width 485 height 478
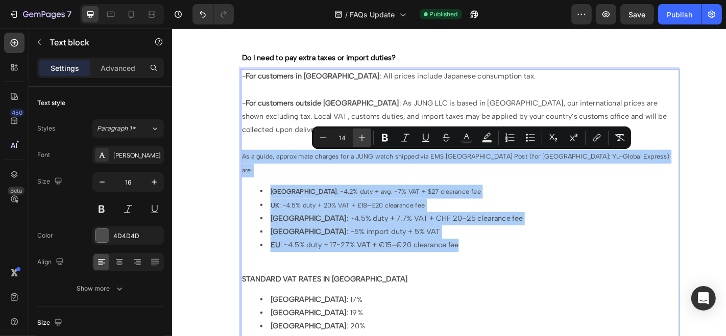
click at [361, 136] on icon "Editor contextual toolbar" at bounding box center [362, 138] width 7 height 7
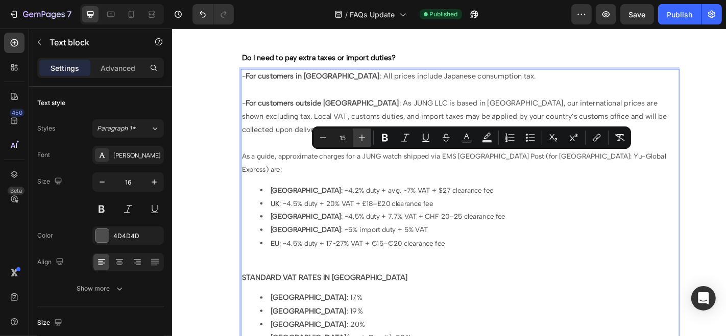
click at [361, 136] on icon "Editor contextual toolbar" at bounding box center [362, 138] width 7 height 7
type input "16"
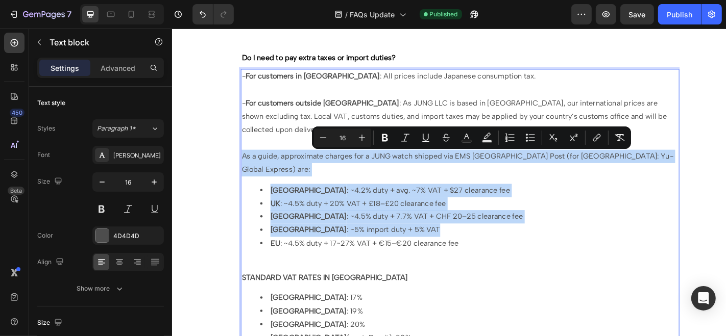
click at [529, 215] on li "UK : ~4.5% duty + 20% VAT + £18–£20 clearance fee" at bounding box center [500, 222] width 462 height 15
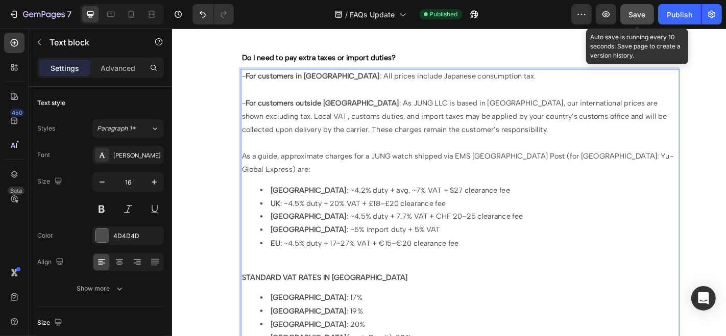
click at [644, 18] on span "Save" at bounding box center [637, 14] width 17 height 9
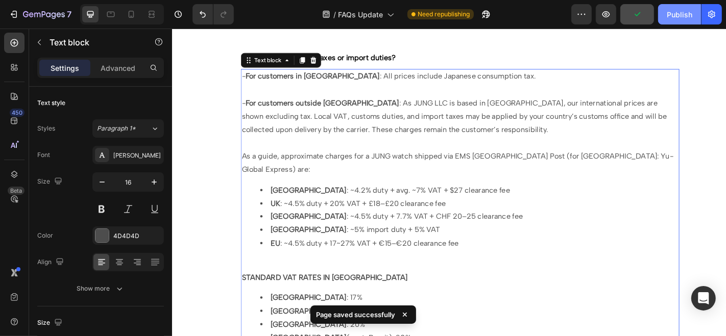
click at [678, 18] on div "Publish" at bounding box center [680, 14] width 26 height 11
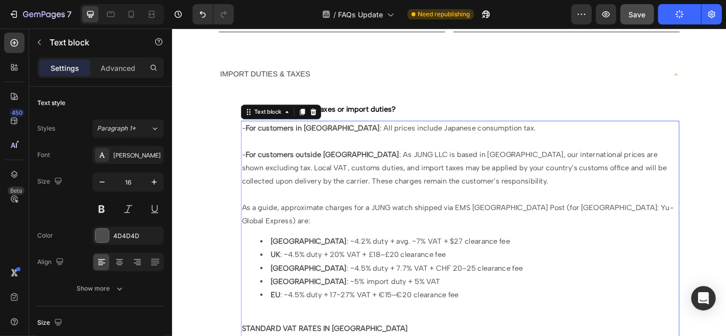
scroll to position [336, 0]
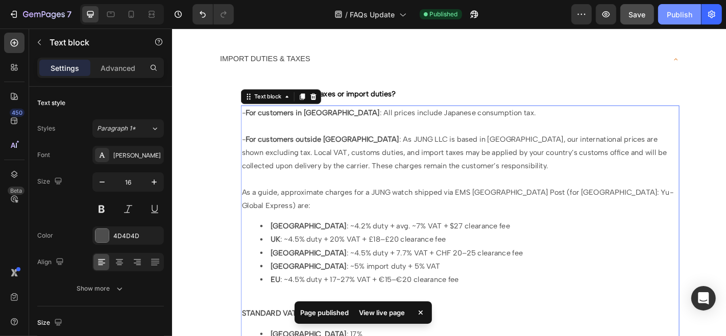
click at [670, 11] on div "Publish" at bounding box center [680, 14] width 26 height 11
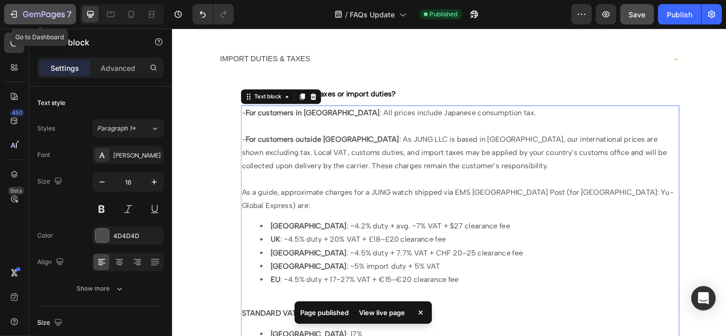
click at [61, 13] on icon "button" at bounding box center [63, 14] width 4 height 5
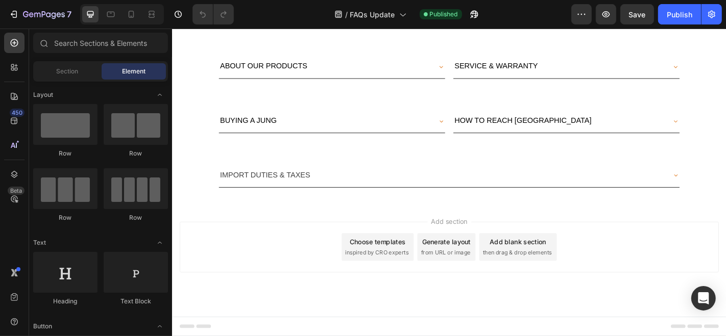
scroll to position [283, 0]
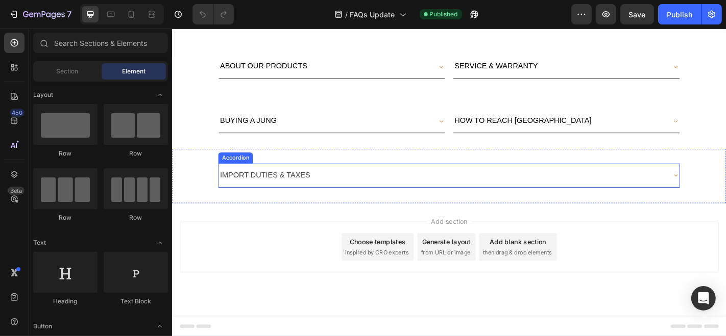
click at [331, 200] on div "IMPORT DUTIES & TAXES" at bounding box center [469, 191] width 493 height 18
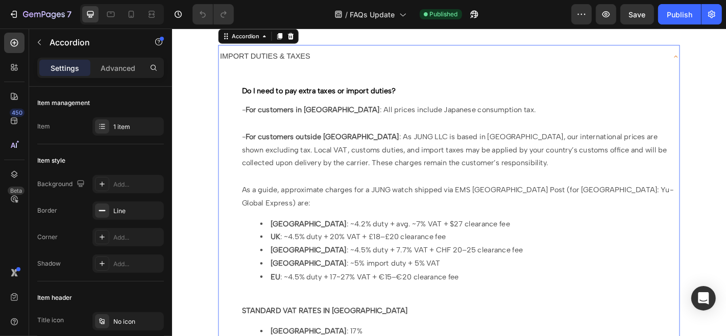
scroll to position [510, 0]
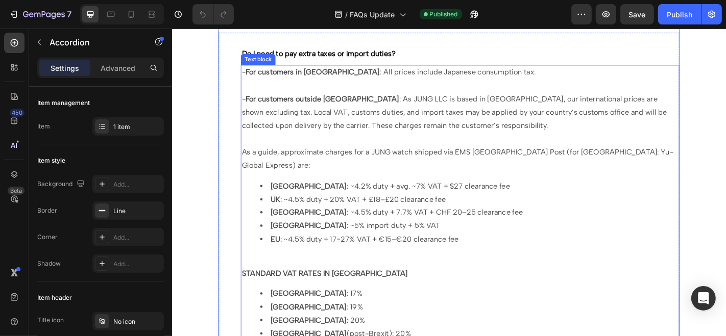
click at [251, 78] on span "- For customers in [GEOGRAPHIC_DATA] : All prices include Japanese consumption …" at bounding box center [411, 76] width 325 height 10
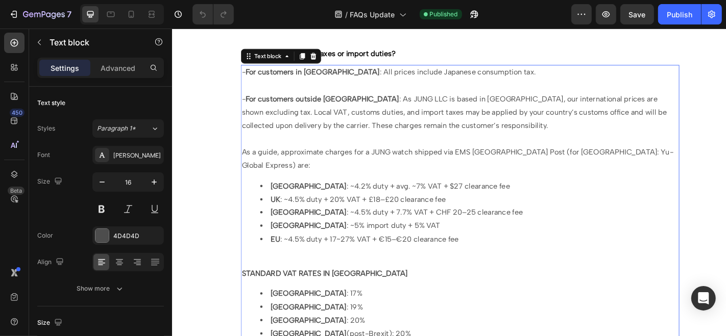
click at [249, 78] on span "- For customers in [GEOGRAPHIC_DATA] : All prices include Japanese consumption …" at bounding box center [411, 76] width 325 height 10
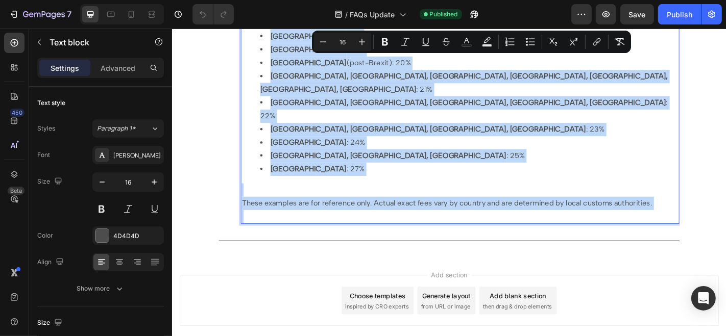
scroll to position [822, 0]
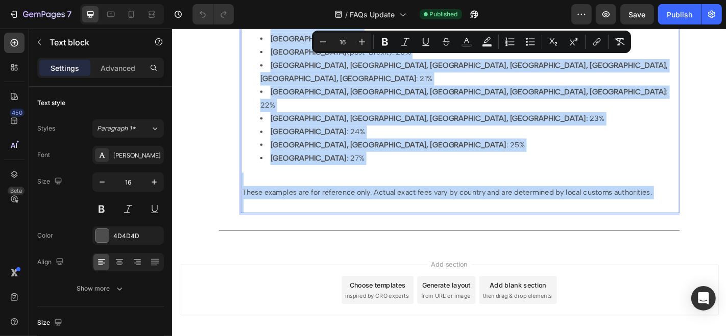
drag, startPoint x: 249, startPoint y: 78, endPoint x: 699, endPoint y: 165, distance: 458.2
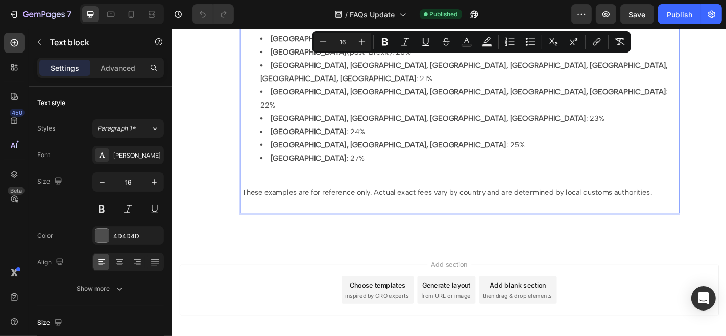
click at [710, 203] on p "These examples are for reference only. Actual exact fees vary by country and ar…" at bounding box center [490, 210] width 483 height 15
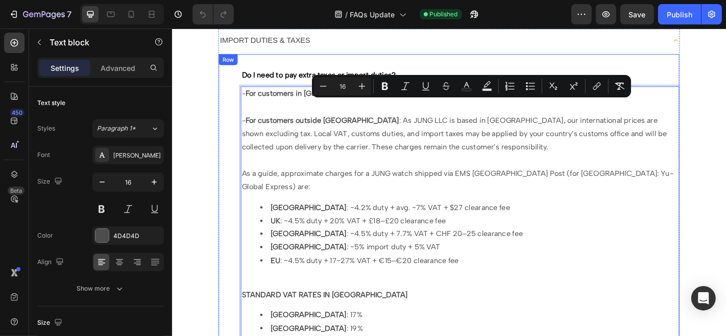
scroll to position [449, 0]
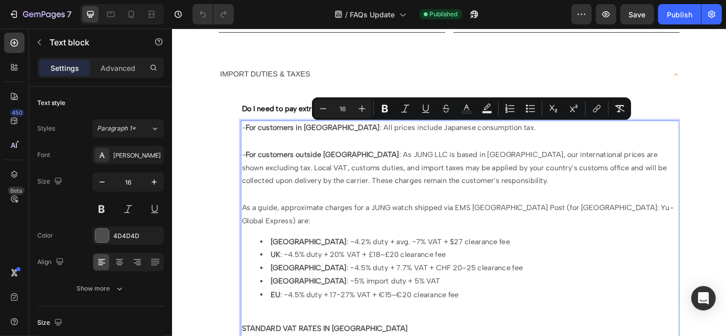
drag, startPoint x: 710, startPoint y: 163, endPoint x: 248, endPoint y: 135, distance: 462.9
copy div "- Lor ipsumdolo si Ametc : Adi elitse doeiusm Temporin utlaboreetd mag. - Ali e…"
click at [27, 14] on icon "button" at bounding box center [44, 15] width 42 height 9
